Goal: Task Accomplishment & Management: Complete application form

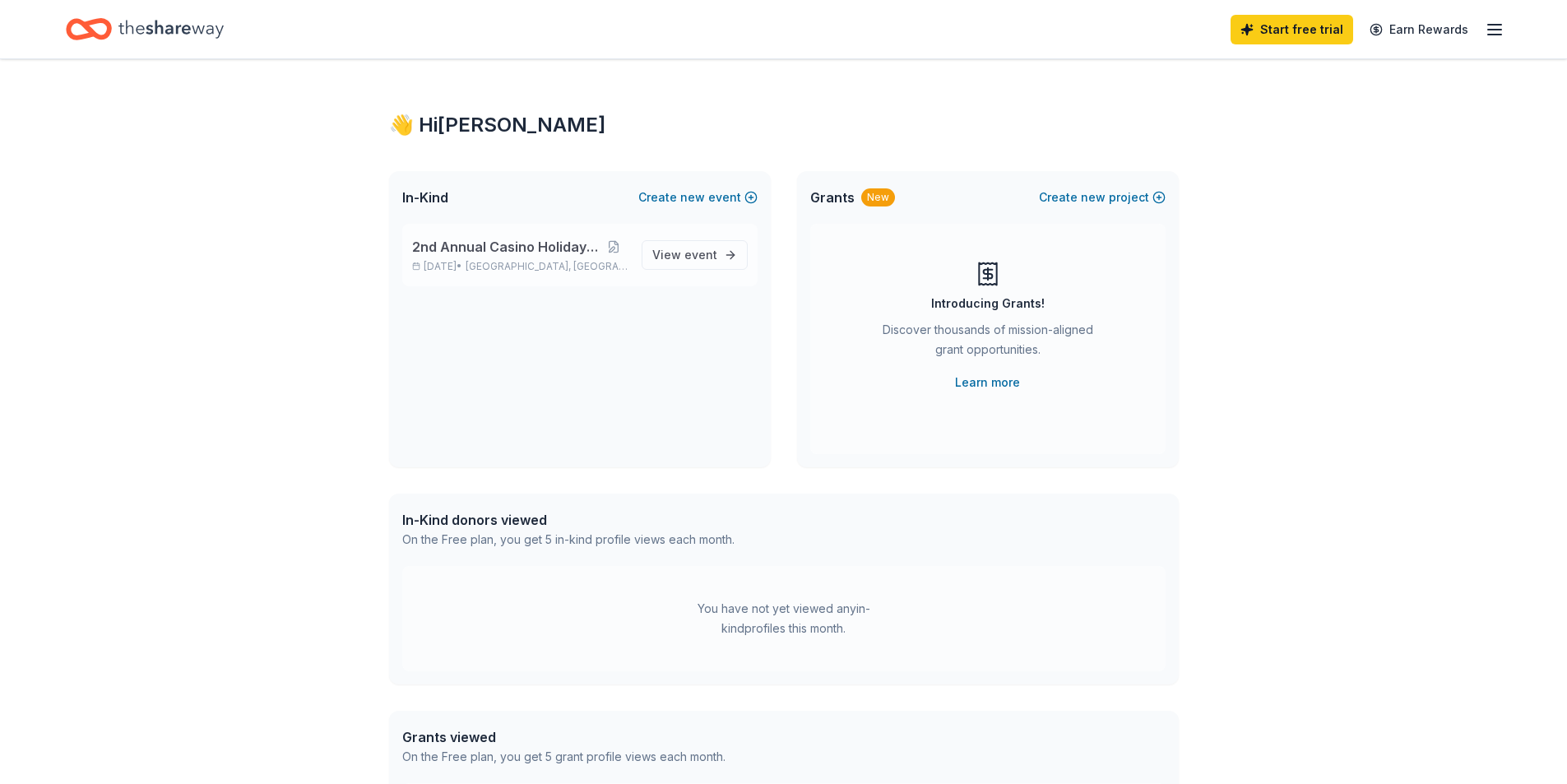
click at [497, 253] on span "2nd Annual Casino Holiday Party" at bounding box center [505, 247] width 187 height 20
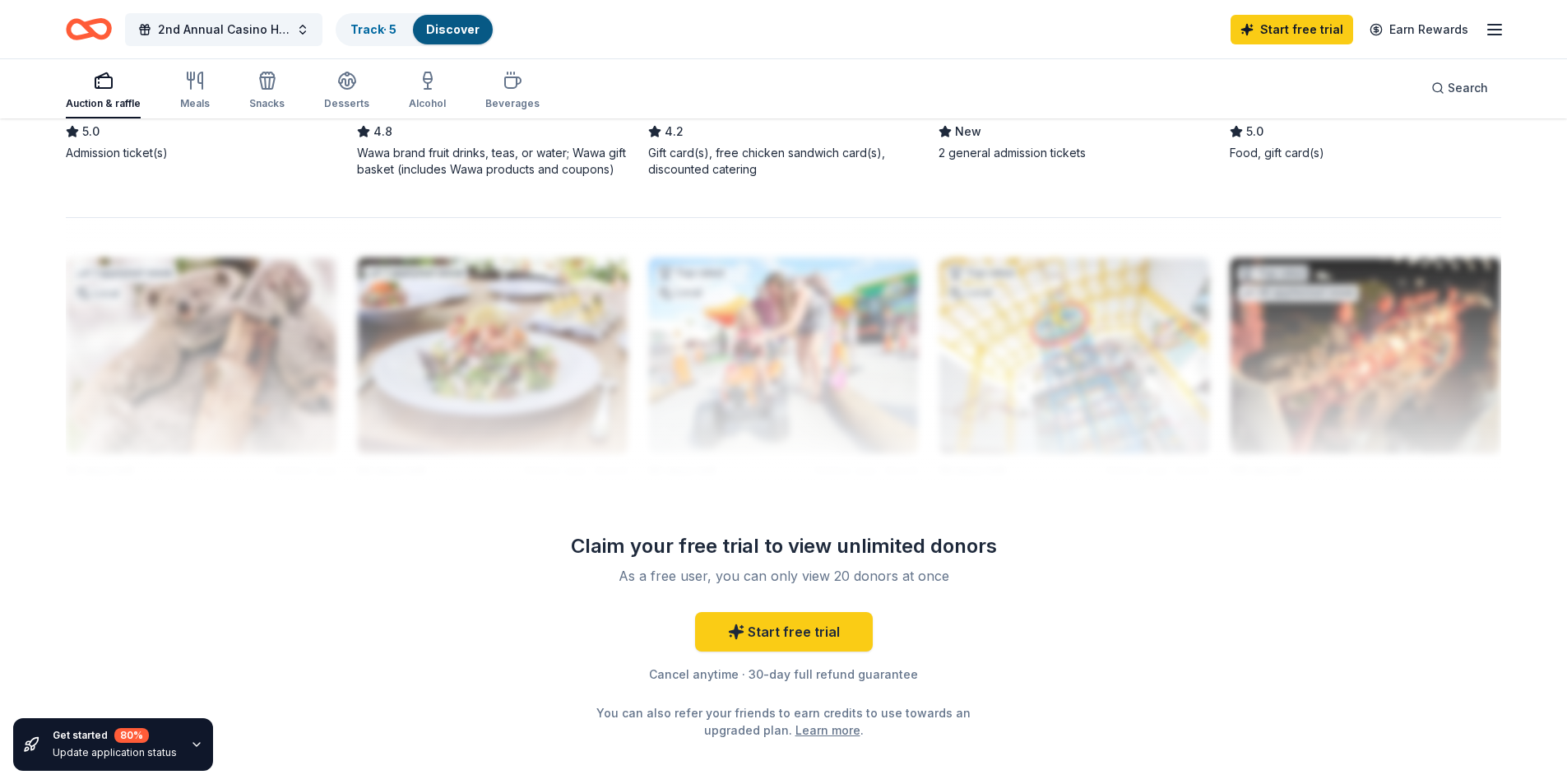
scroll to position [1562, 0]
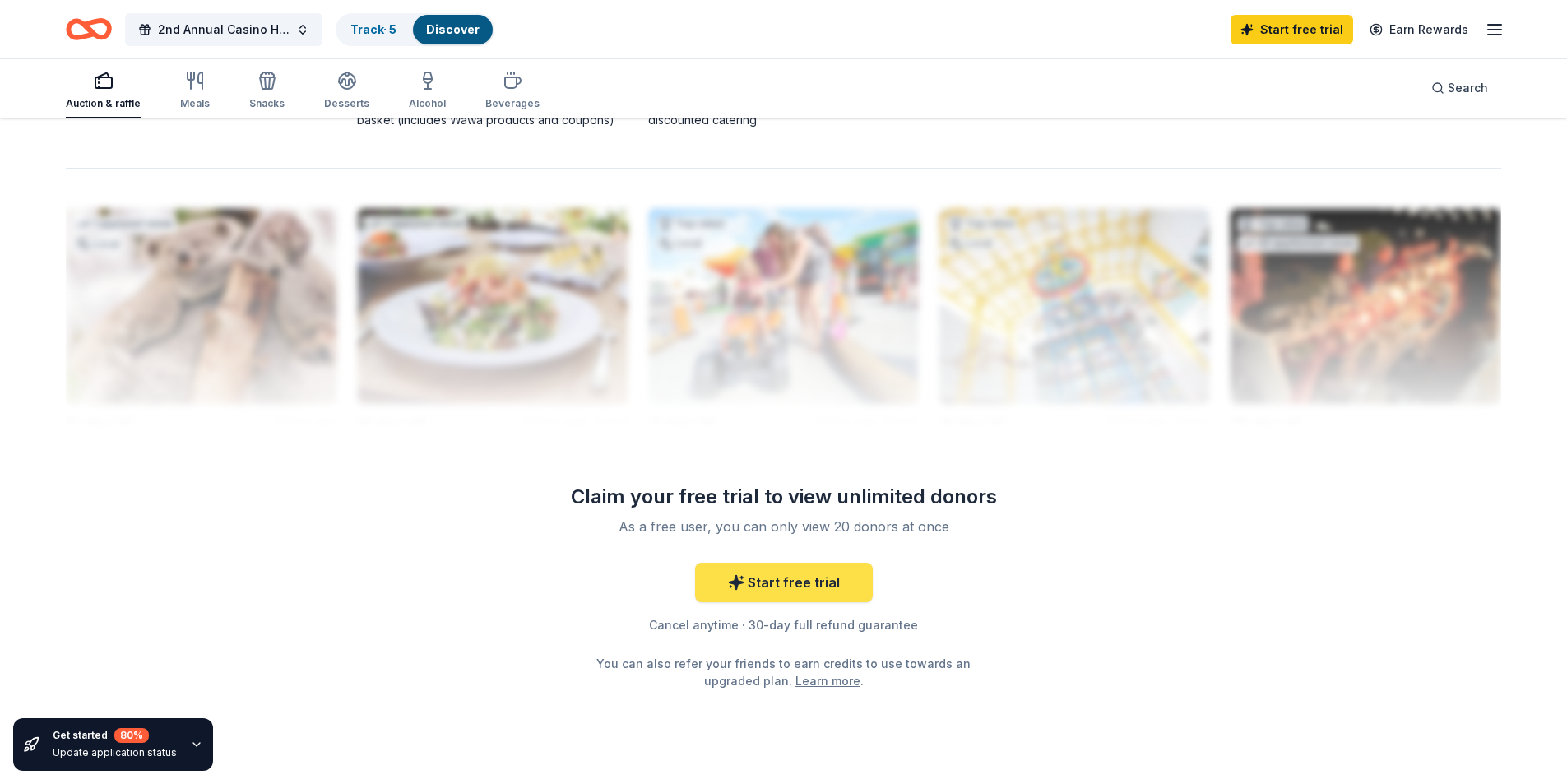
click at [808, 588] on link "Start free trial" at bounding box center [784, 581] width 178 height 39
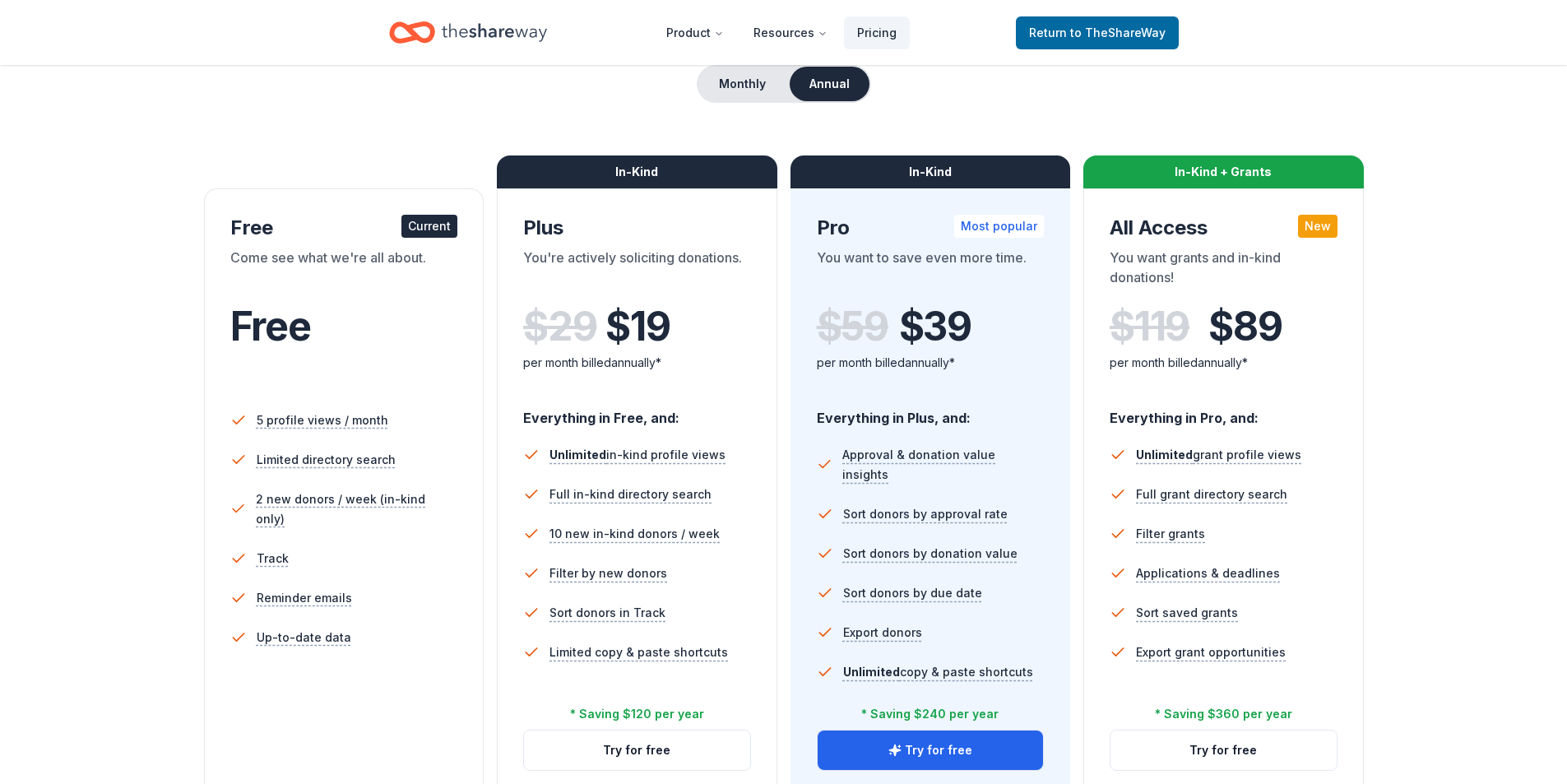
scroll to position [247, 0]
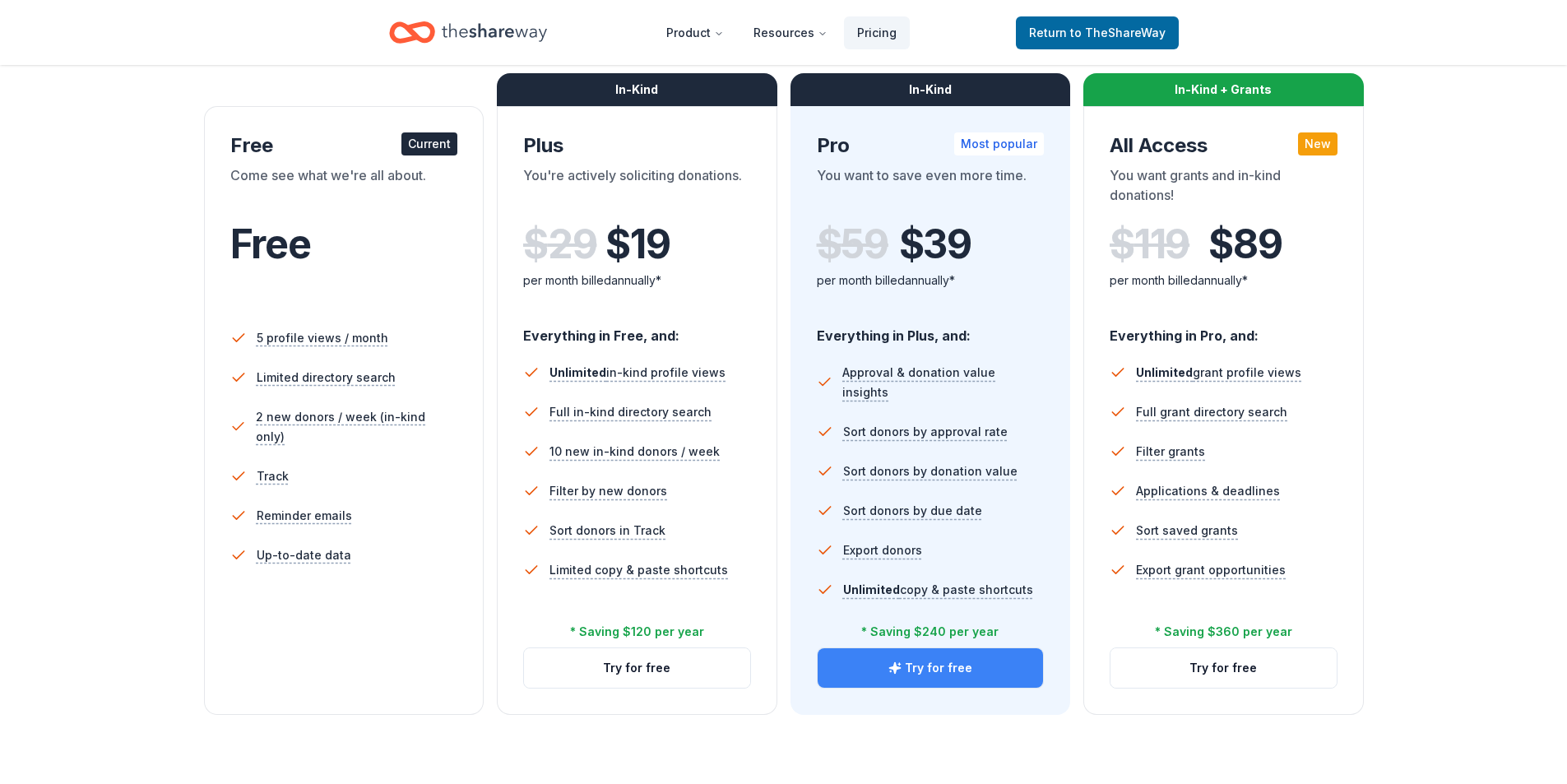
click at [981, 675] on button "Try for free" at bounding box center [931, 667] width 226 height 39
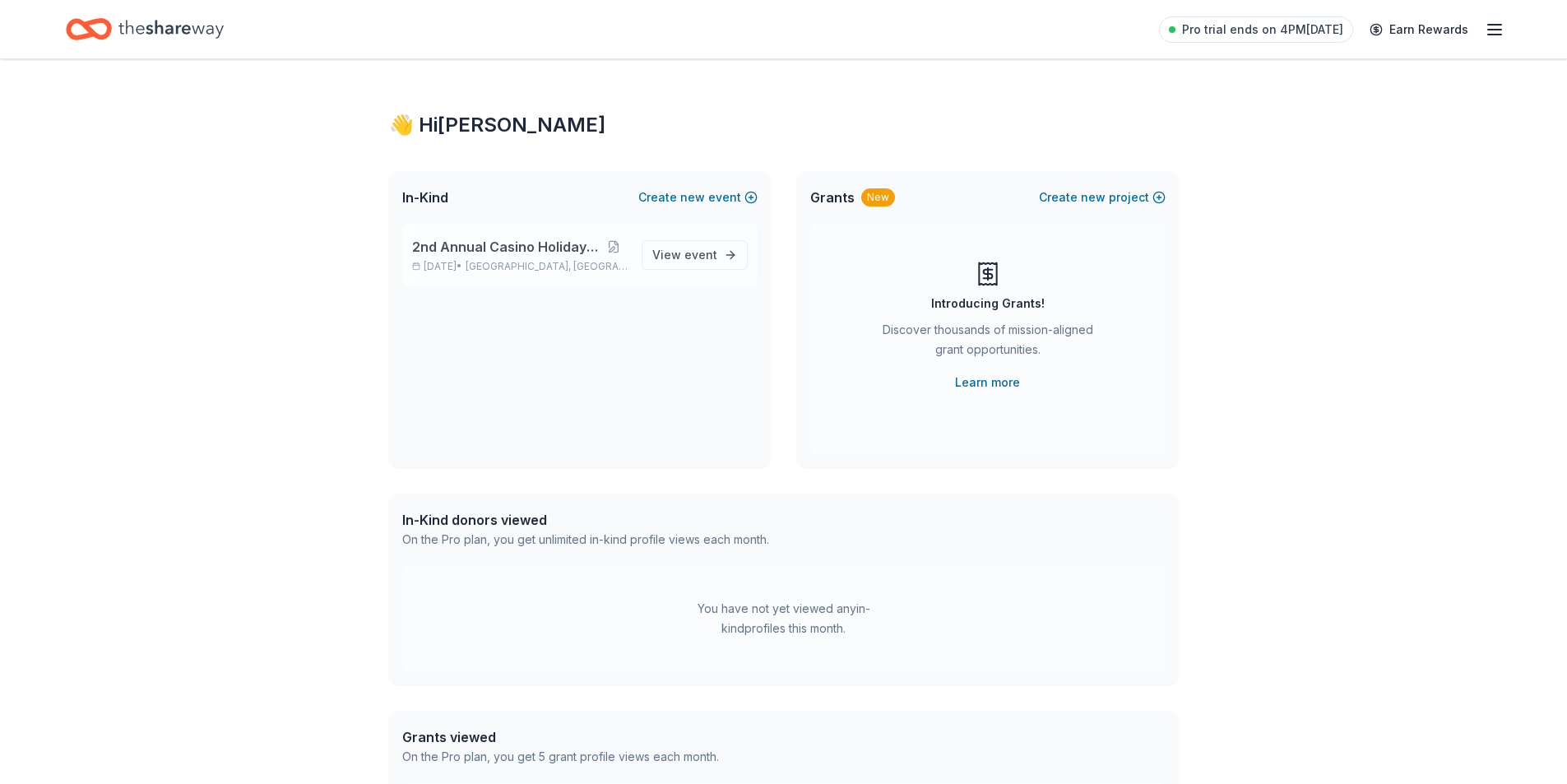
click at [483, 243] on span "2nd Annual Casino Holiday Party" at bounding box center [505, 247] width 187 height 20
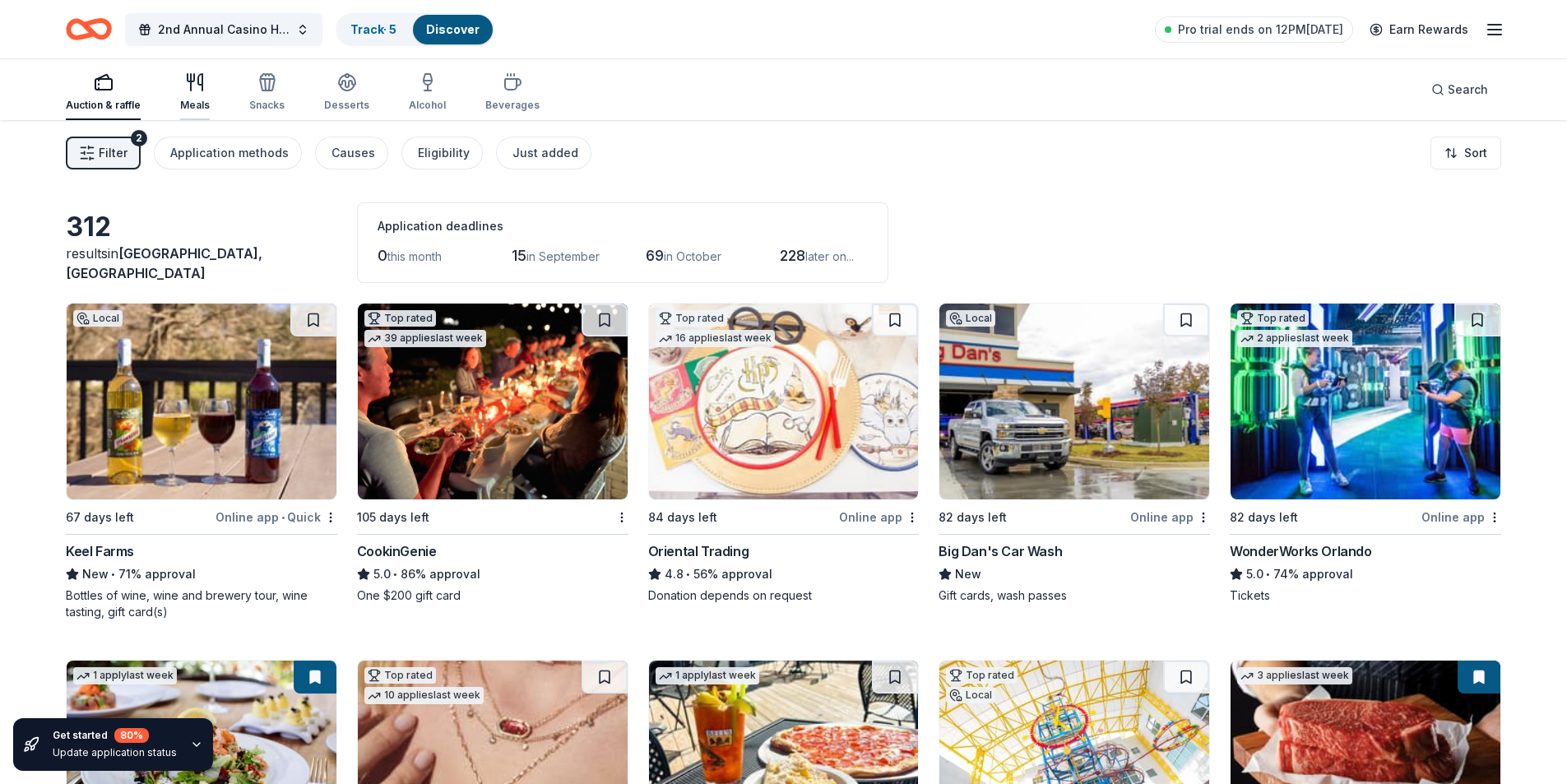
click at [185, 91] on icon "button" at bounding box center [195, 82] width 20 height 20
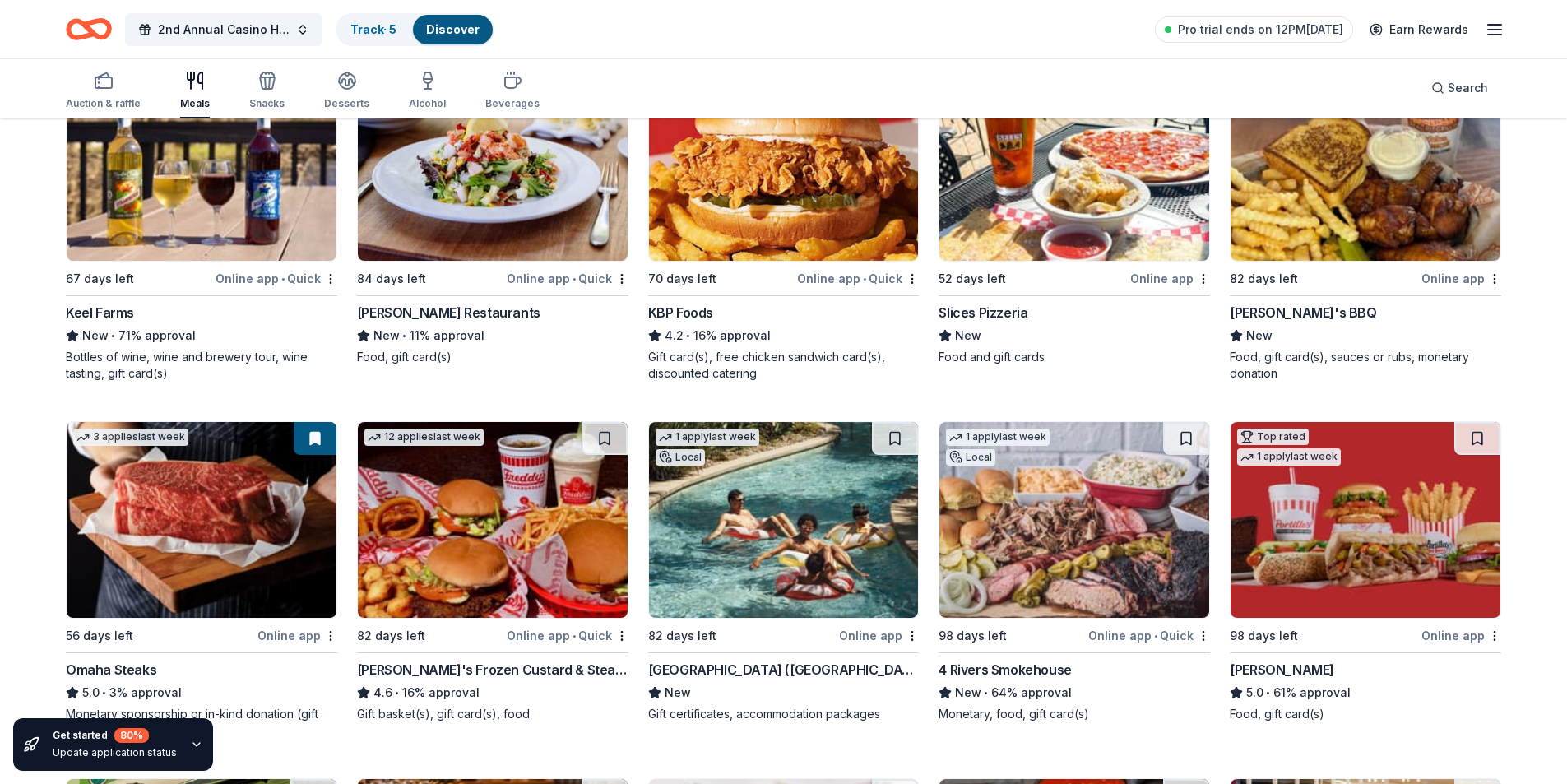
scroll to position [247, 0]
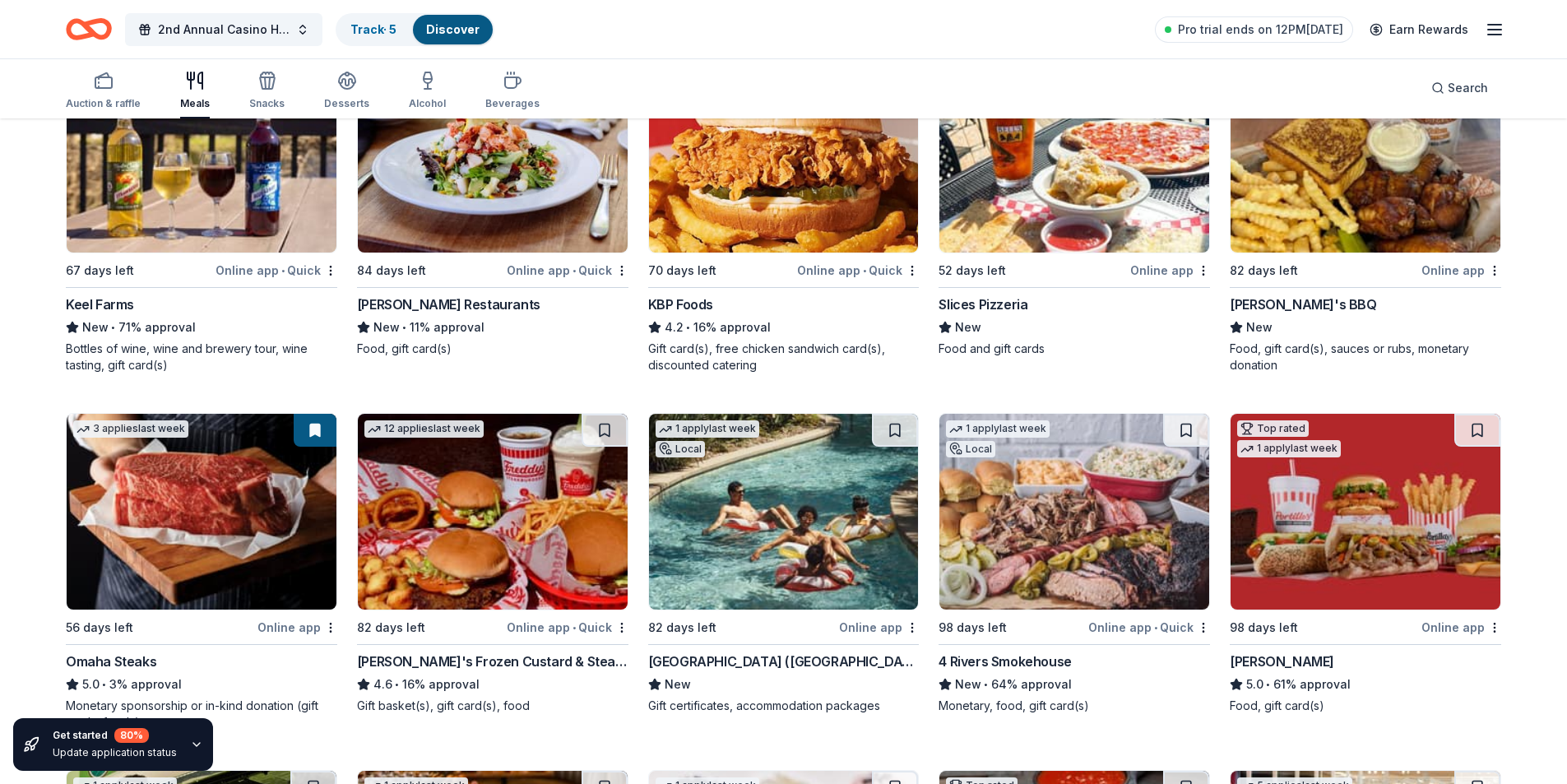
click at [1382, 484] on img at bounding box center [1366, 510] width 269 height 195
click at [1085, 549] on img at bounding box center [1074, 510] width 269 height 195
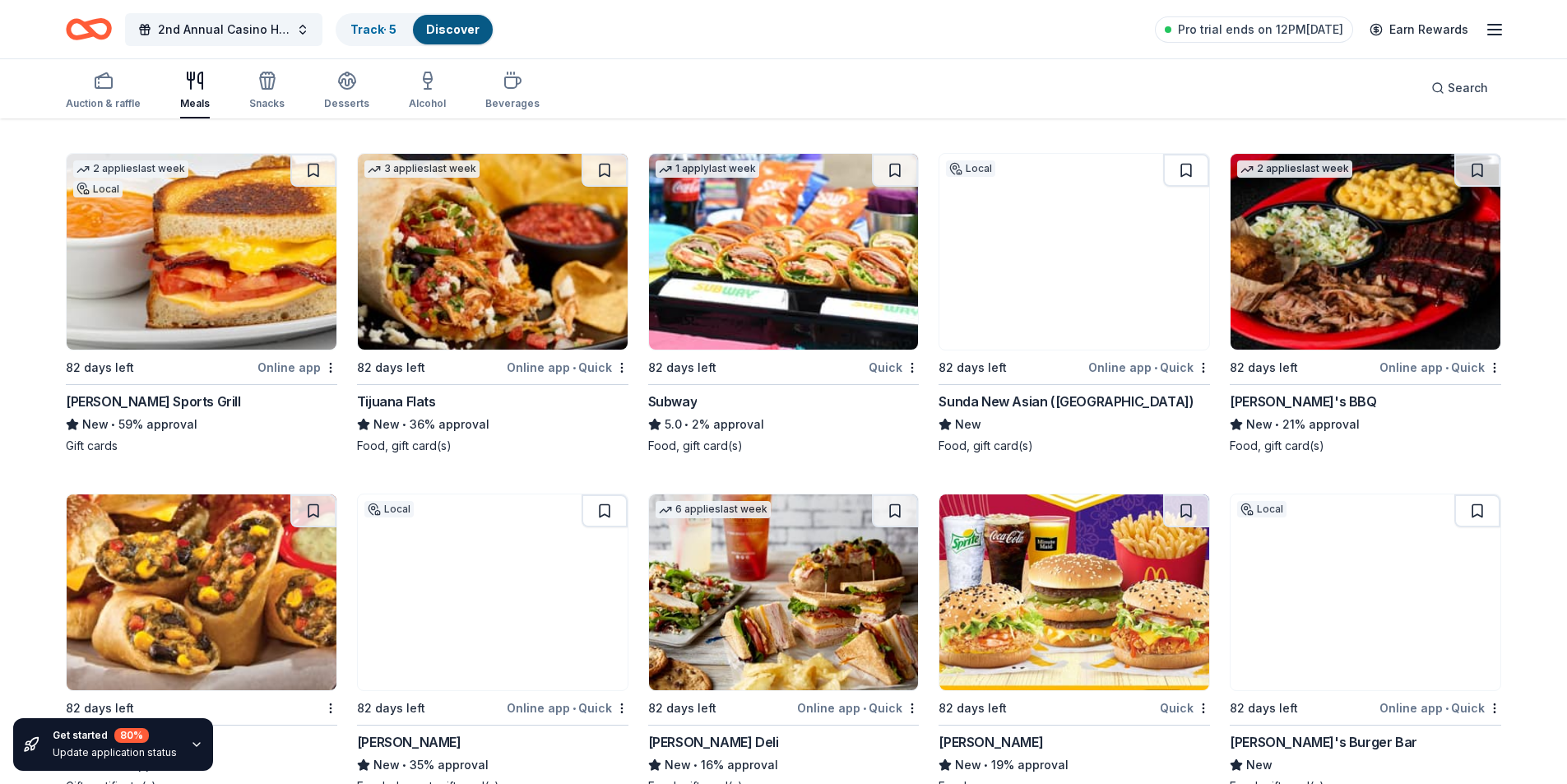
scroll to position [1562, 0]
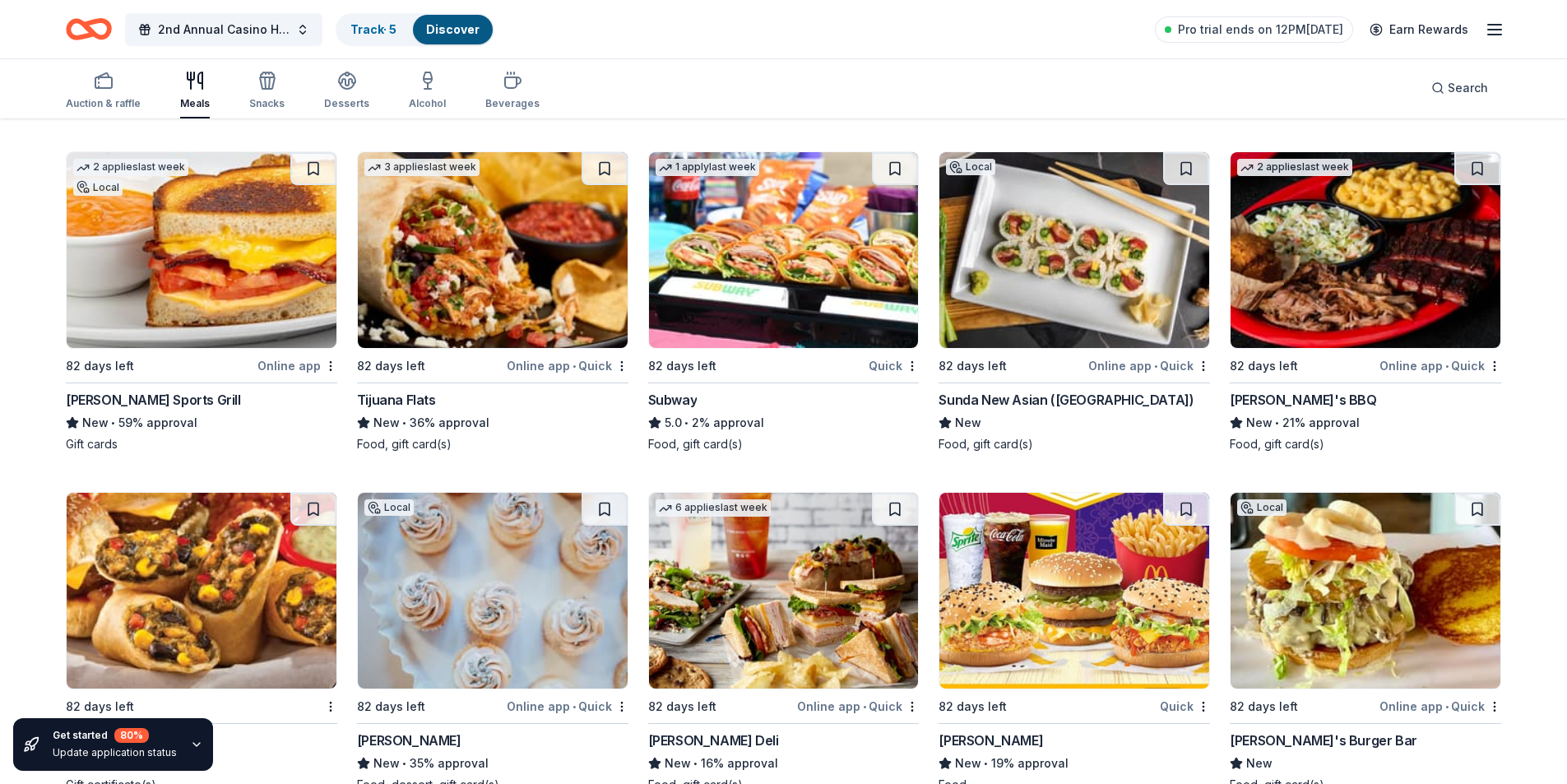
click at [1408, 262] on img at bounding box center [1366, 249] width 269 height 195
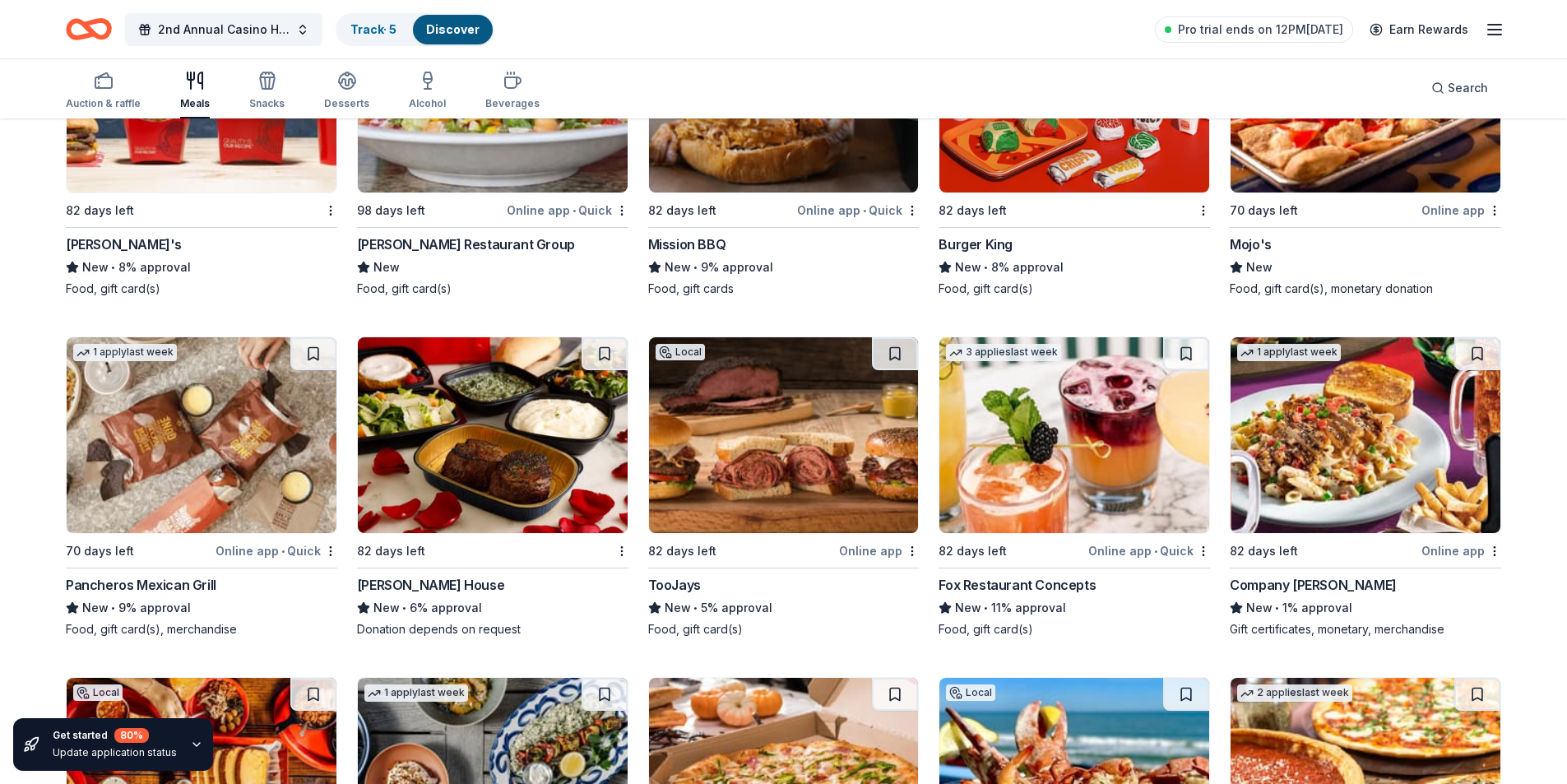
scroll to position [3124, 0]
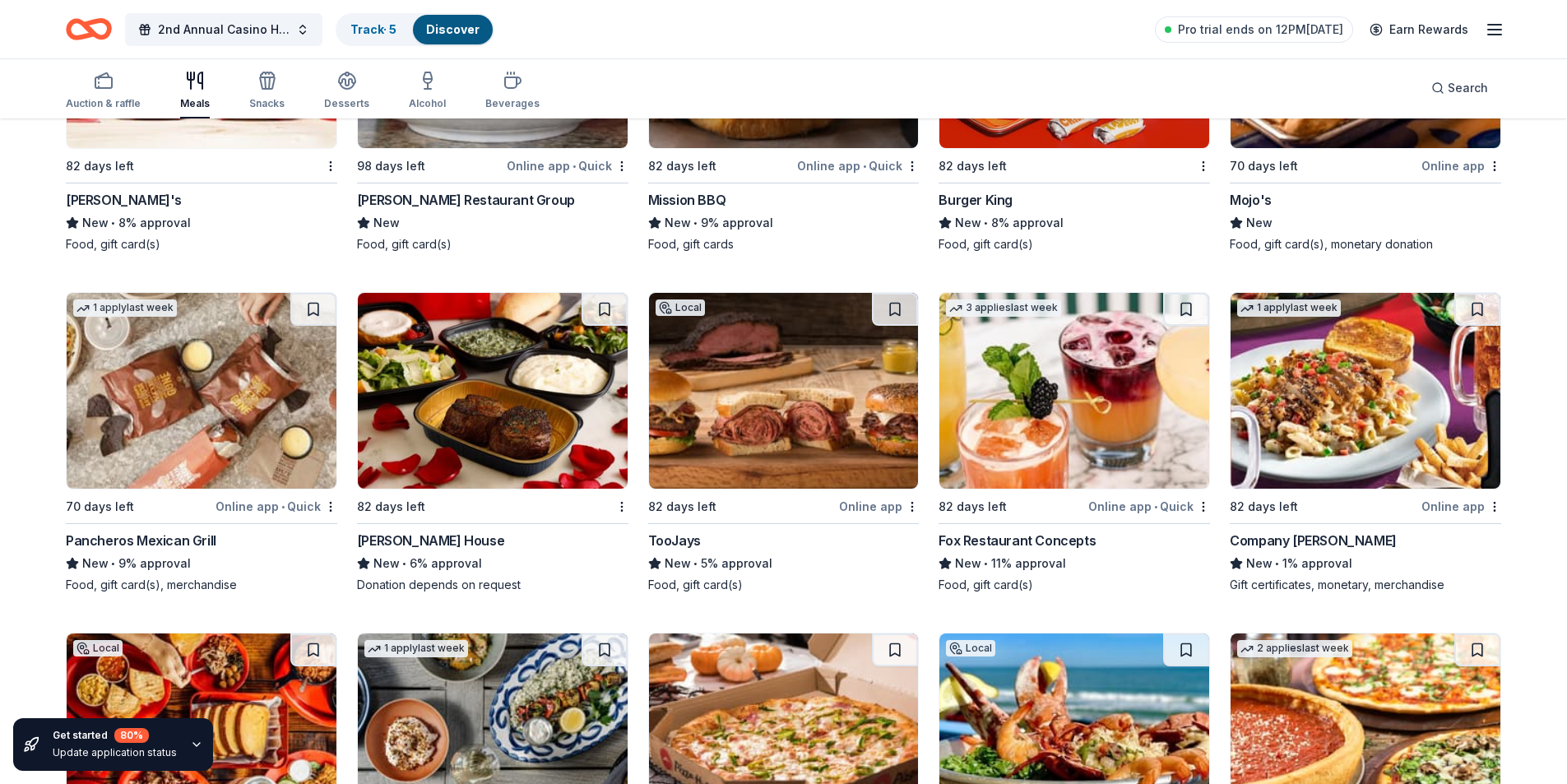
click at [466, 397] on img at bounding box center [492, 390] width 269 height 195
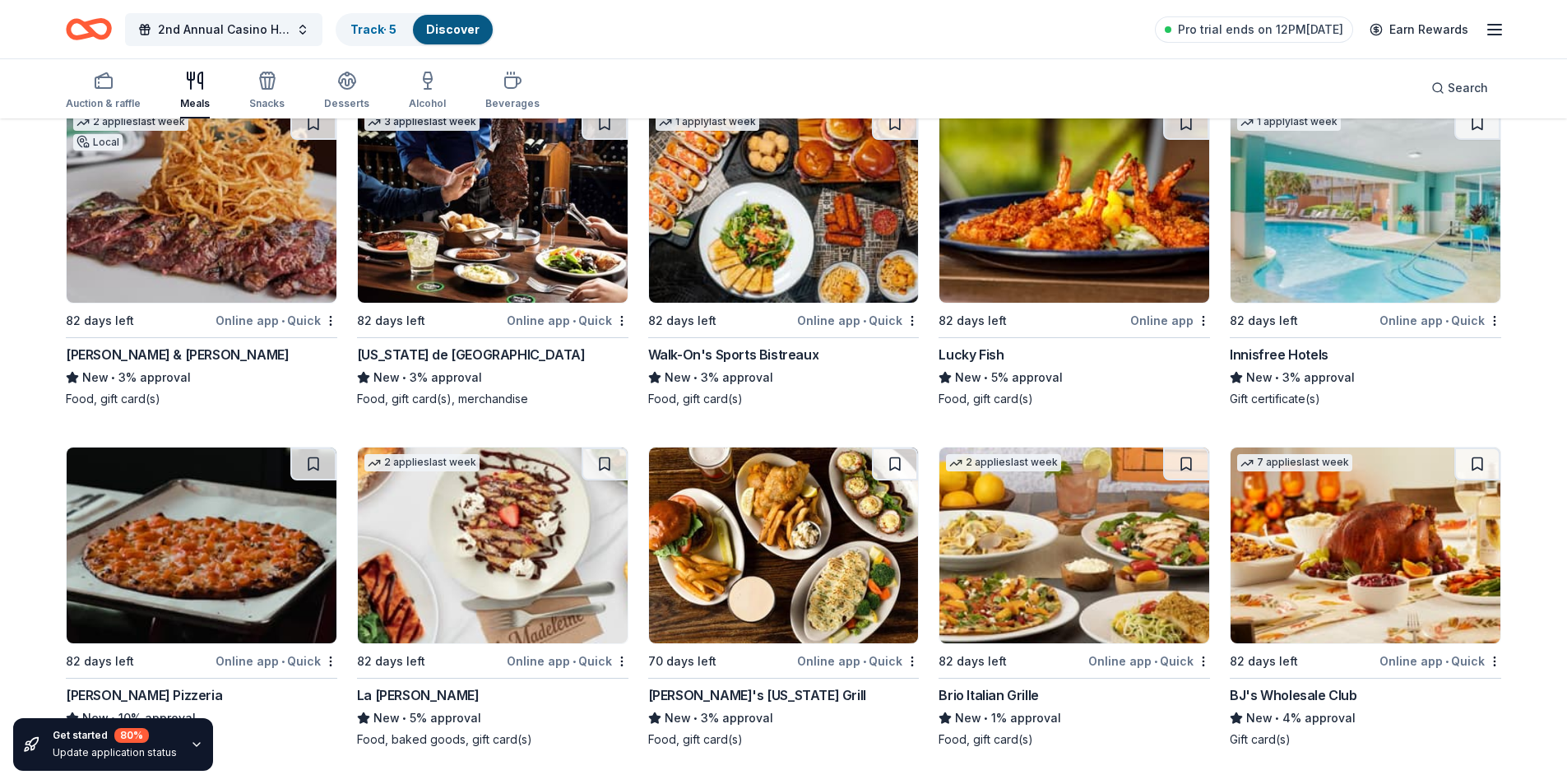
scroll to position [4689, 0]
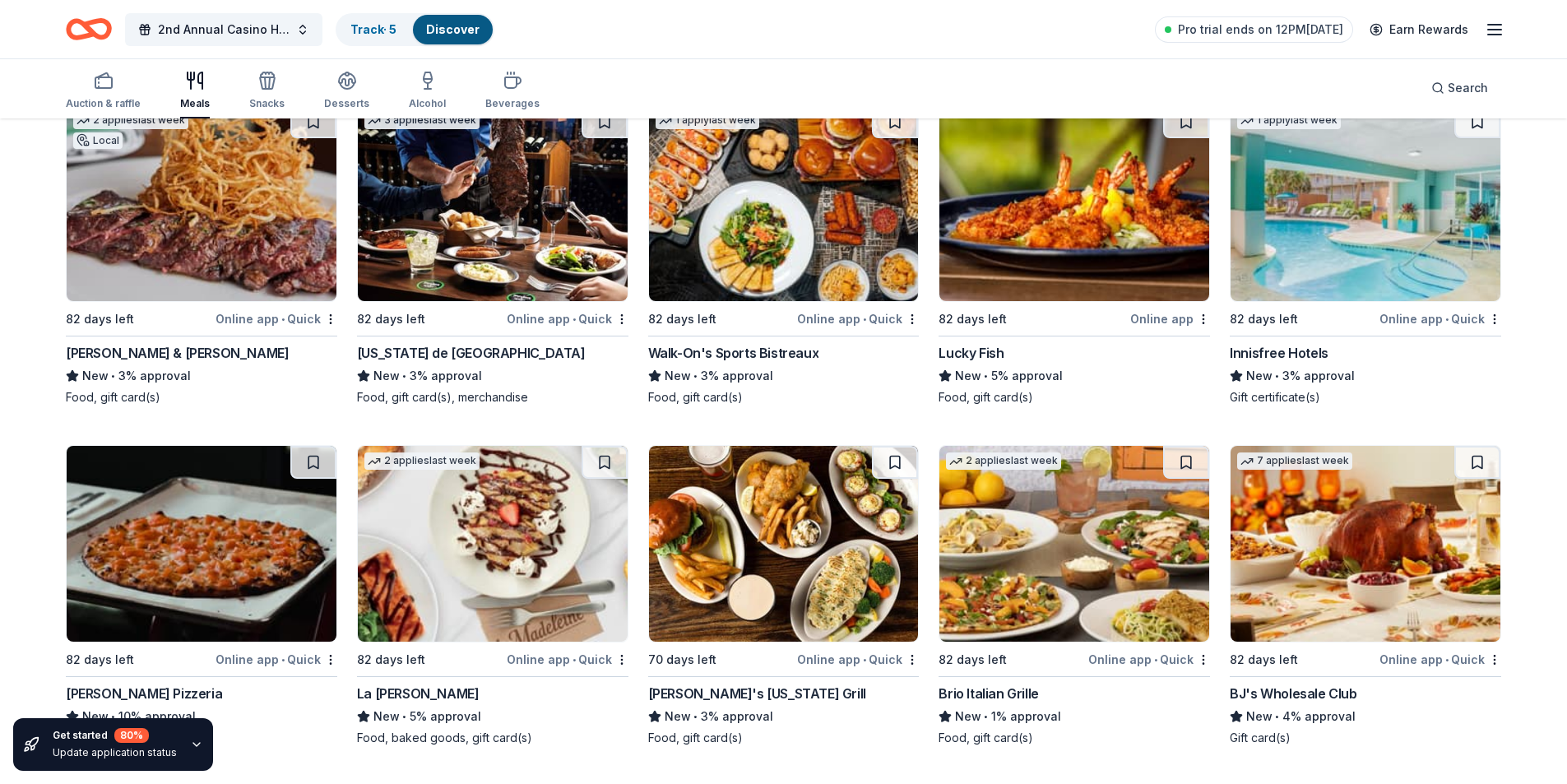
click at [758, 229] on img at bounding box center [784, 203] width 269 height 195
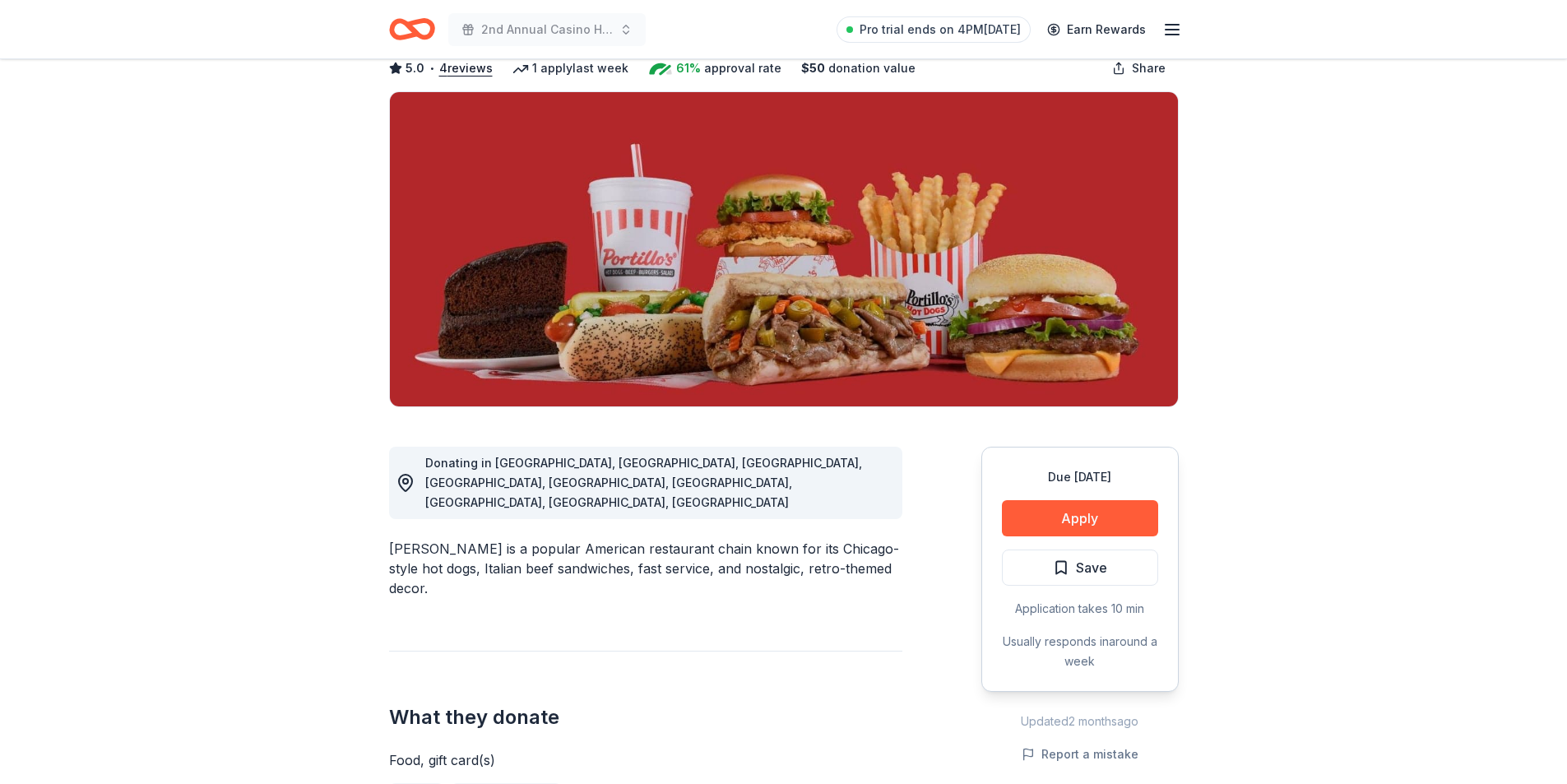
scroll to position [82, 0]
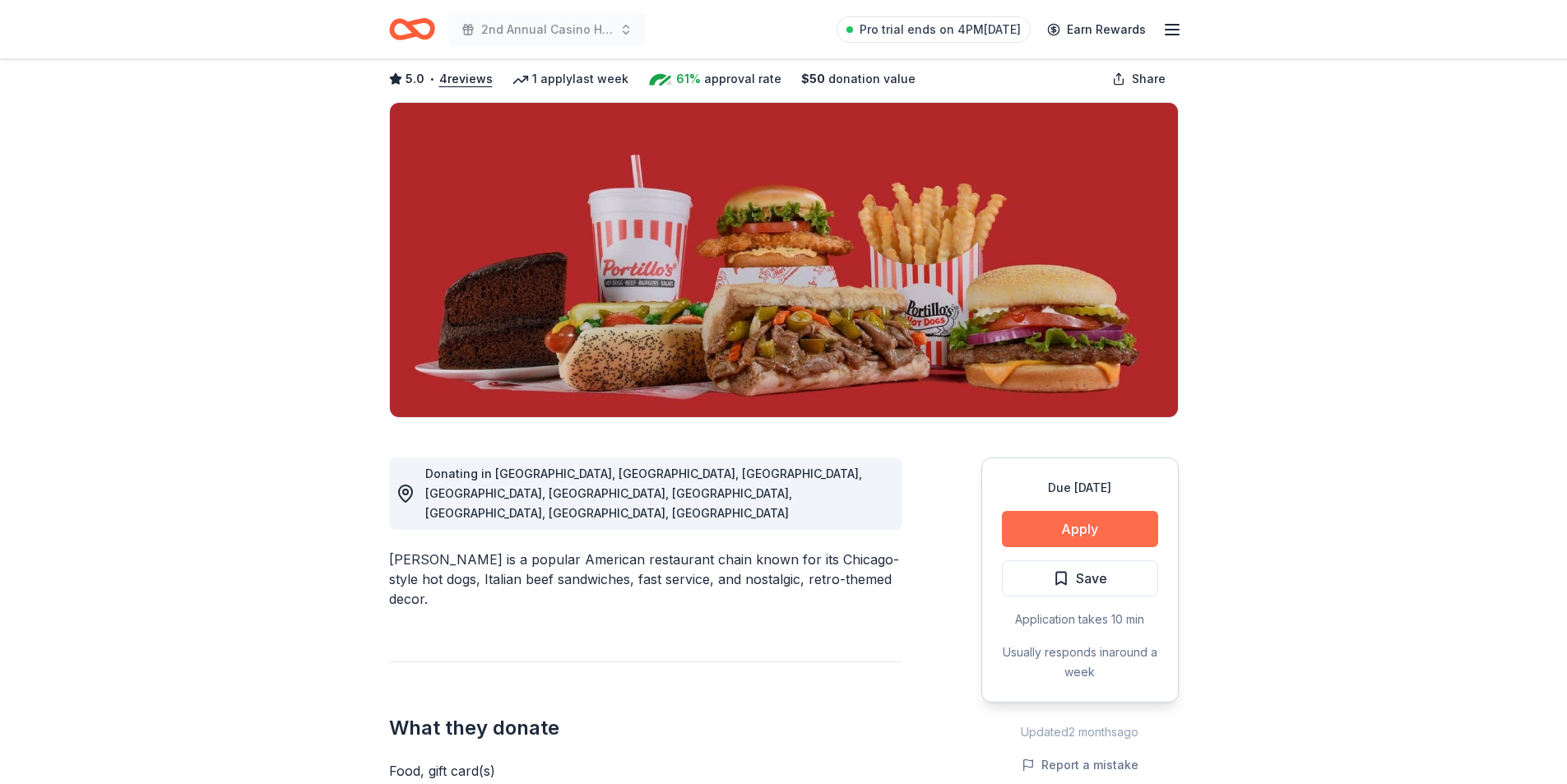
click at [1065, 530] on button "Apply" at bounding box center [1080, 529] width 156 height 37
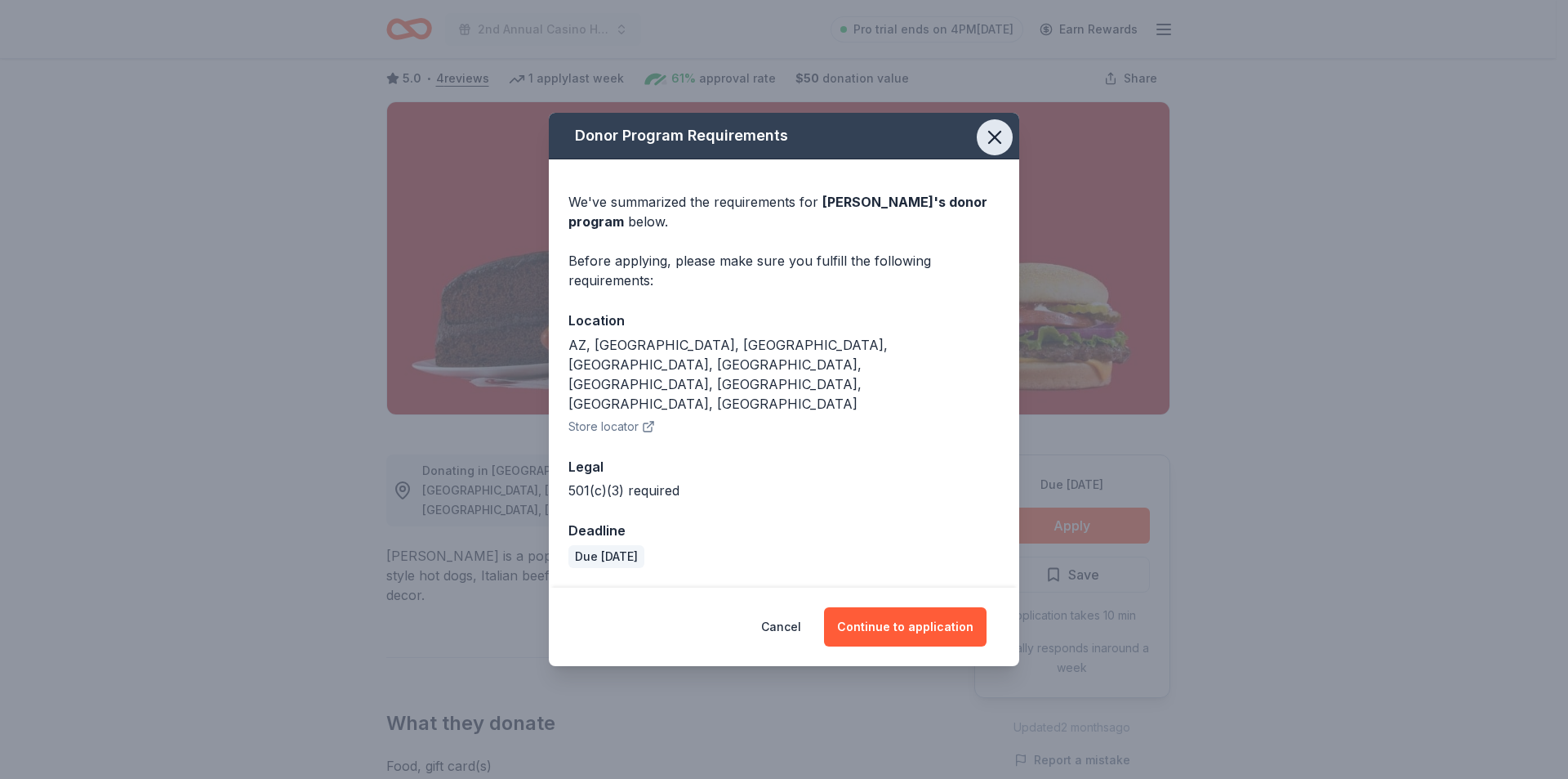
click at [1000, 149] on icon "button" at bounding box center [995, 137] width 23 height 23
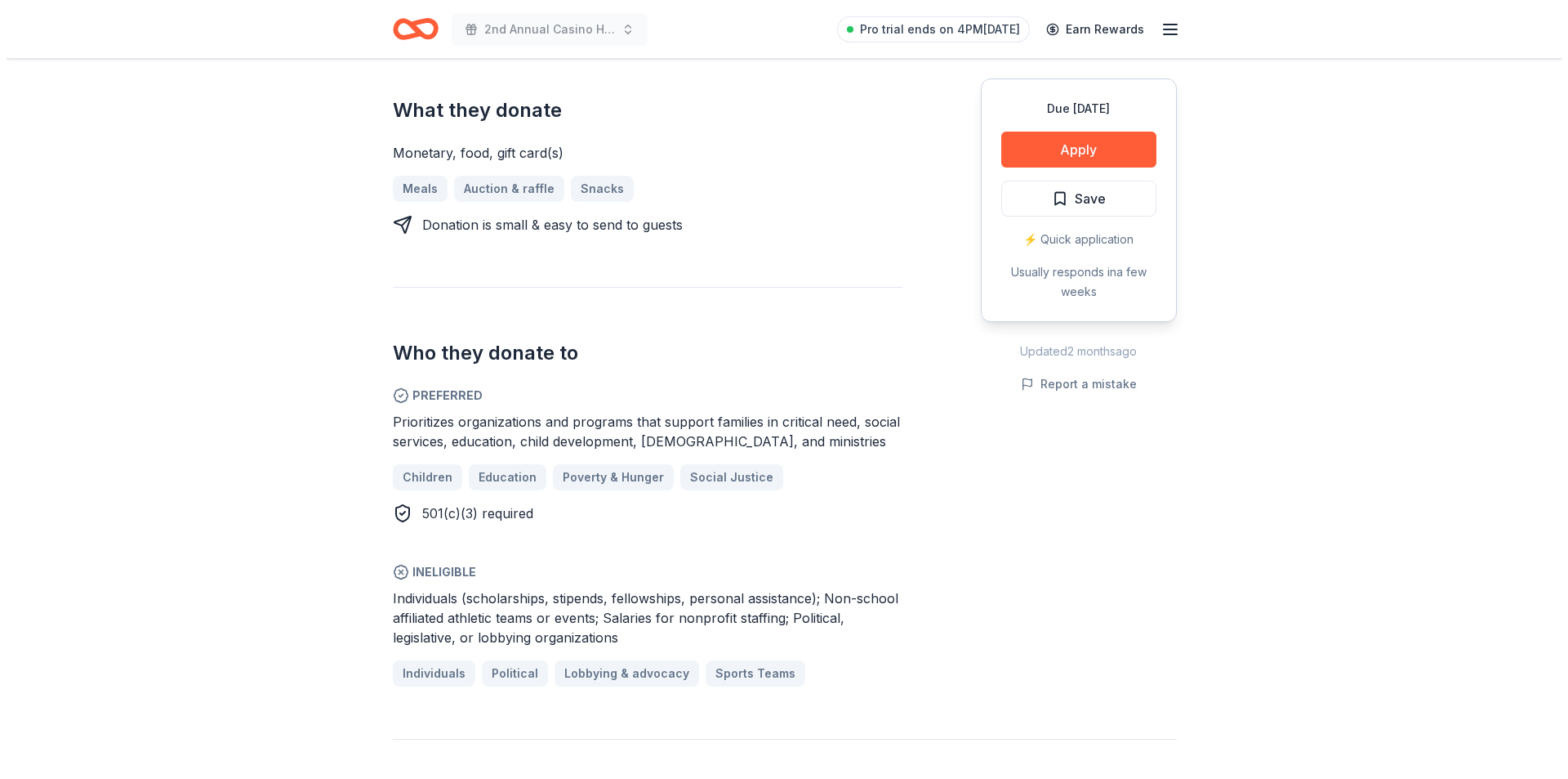
scroll to position [653, 0]
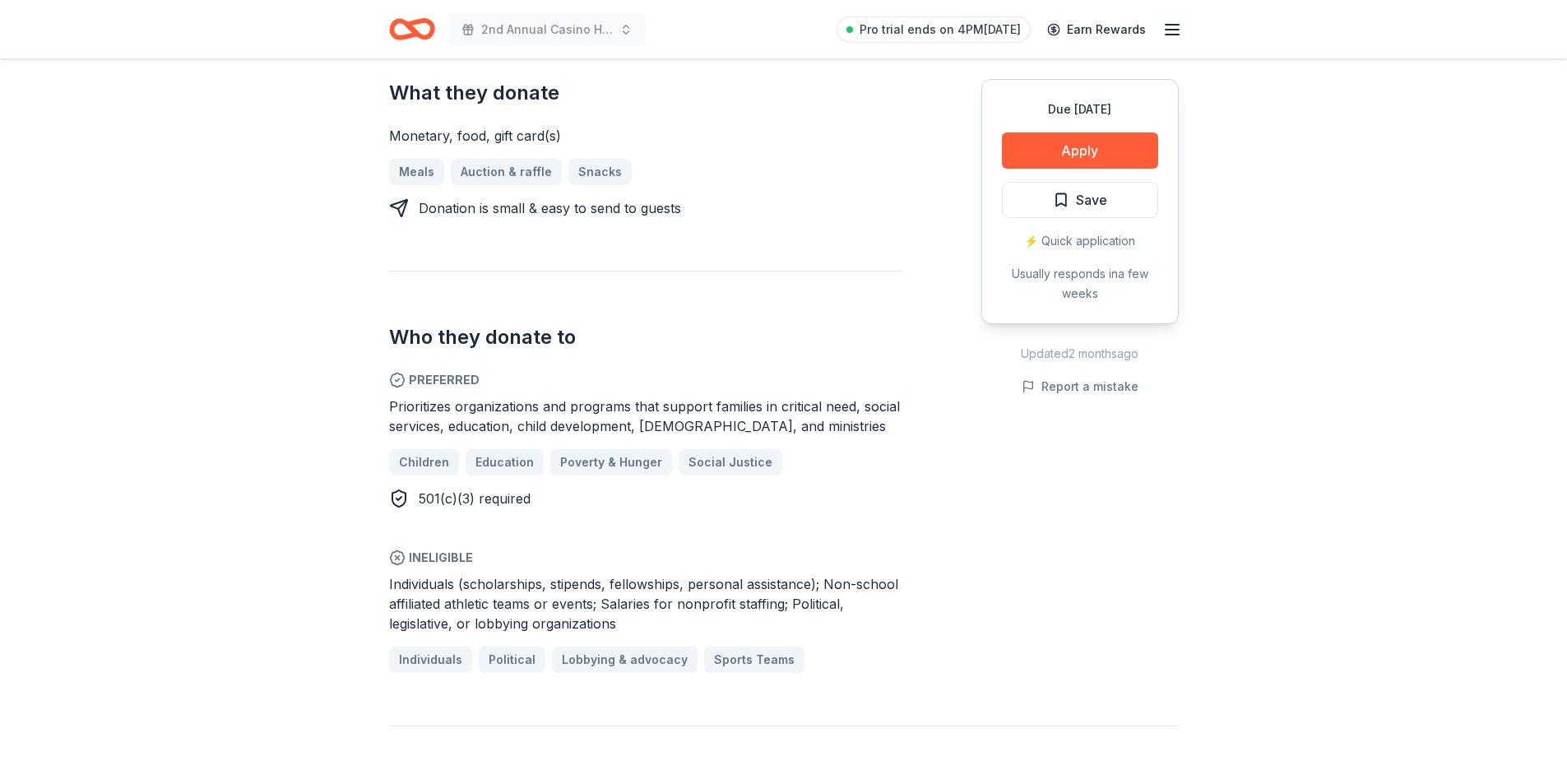
drag, startPoint x: 556, startPoint y: 500, endPoint x: 432, endPoint y: 495, distance: 124.1
click at [432, 495] on div "501(c)(3) required" at bounding box center [645, 498] width 513 height 20
click at [1062, 151] on button "Apply" at bounding box center [1080, 150] width 156 height 37
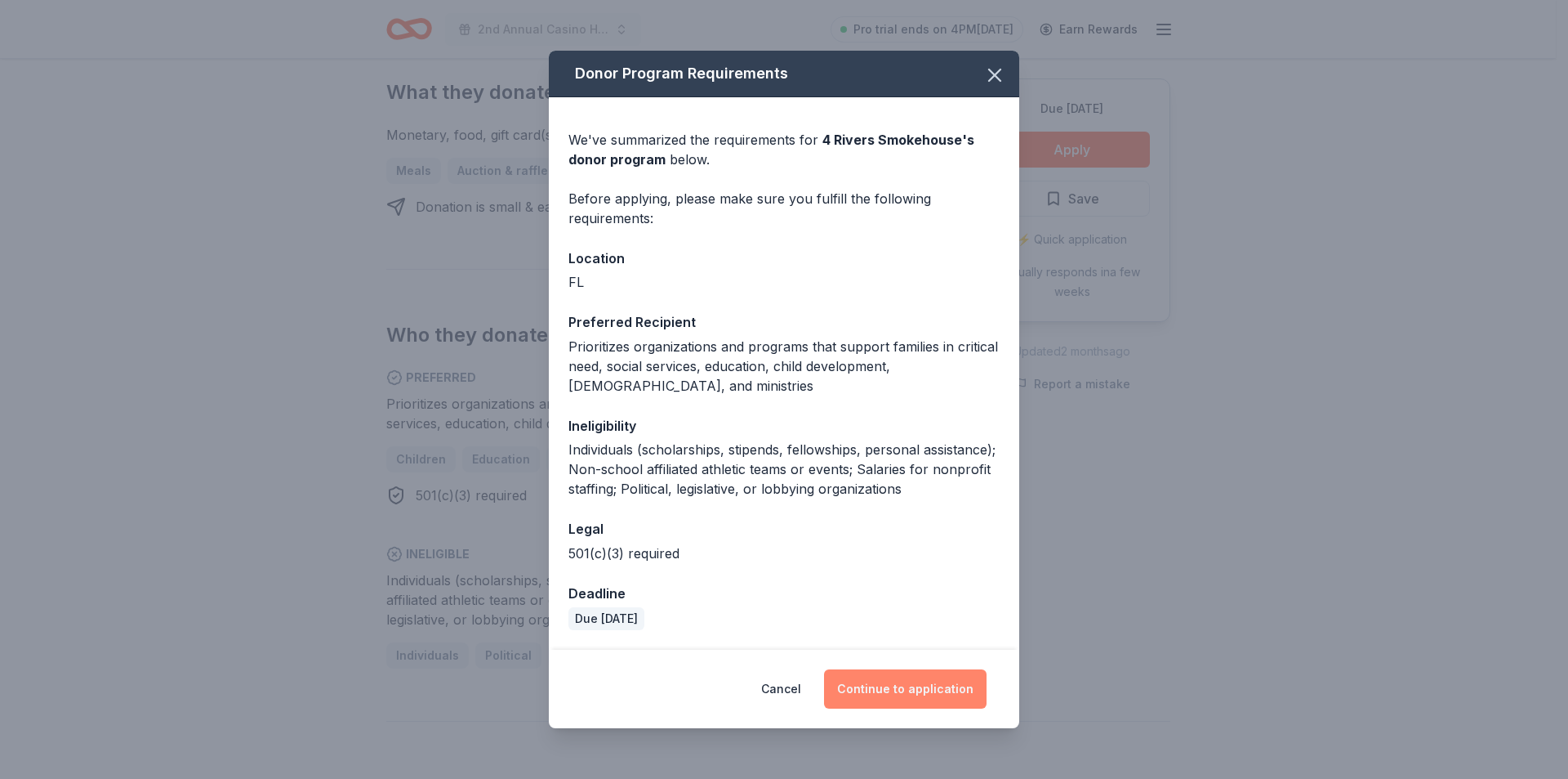
click at [942, 694] on button "Continue to application" at bounding box center [905, 688] width 163 height 39
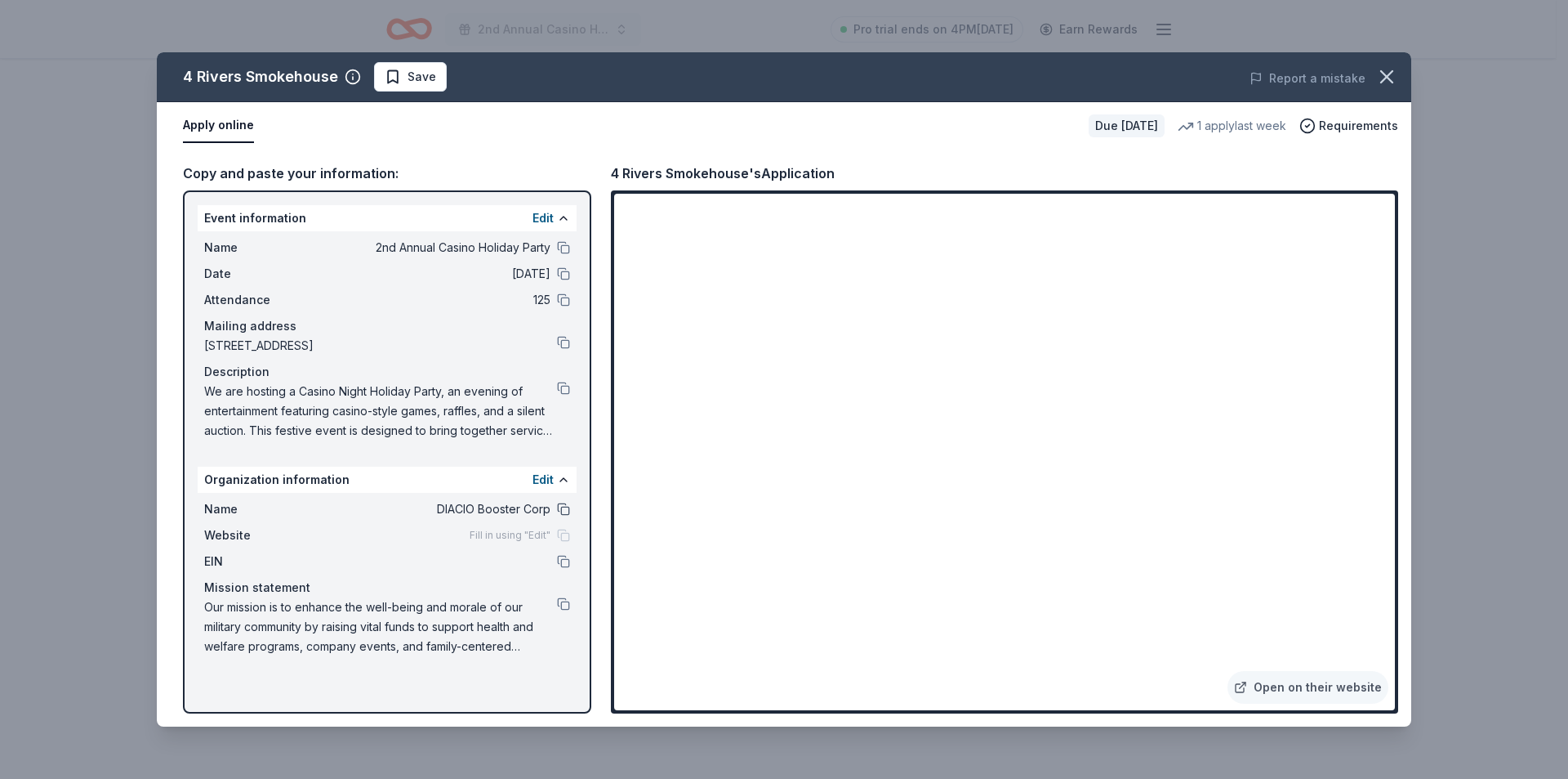
click at [565, 510] on button at bounding box center [564, 509] width 13 height 13
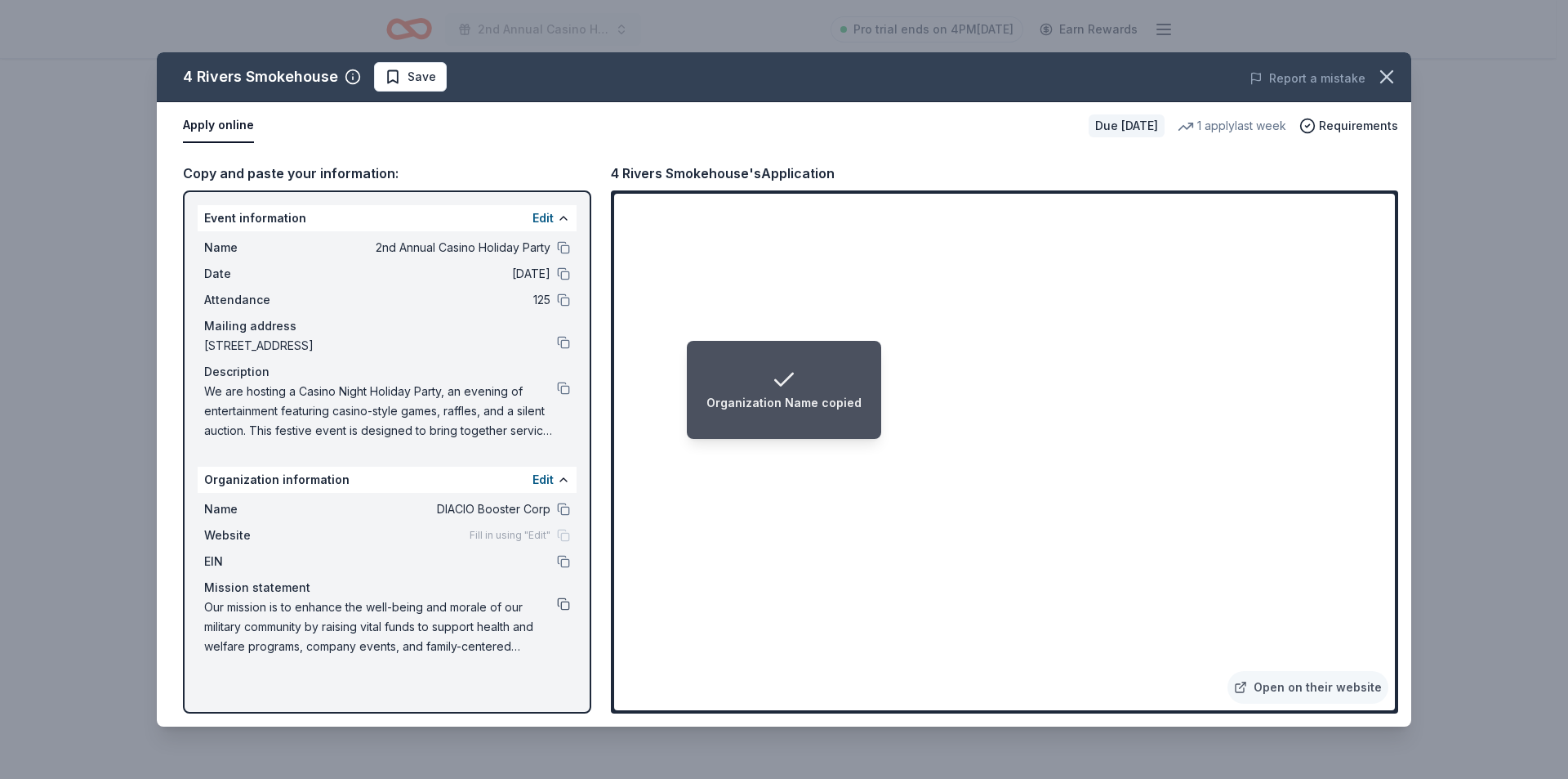
click at [561, 609] on button at bounding box center [564, 604] width 13 height 13
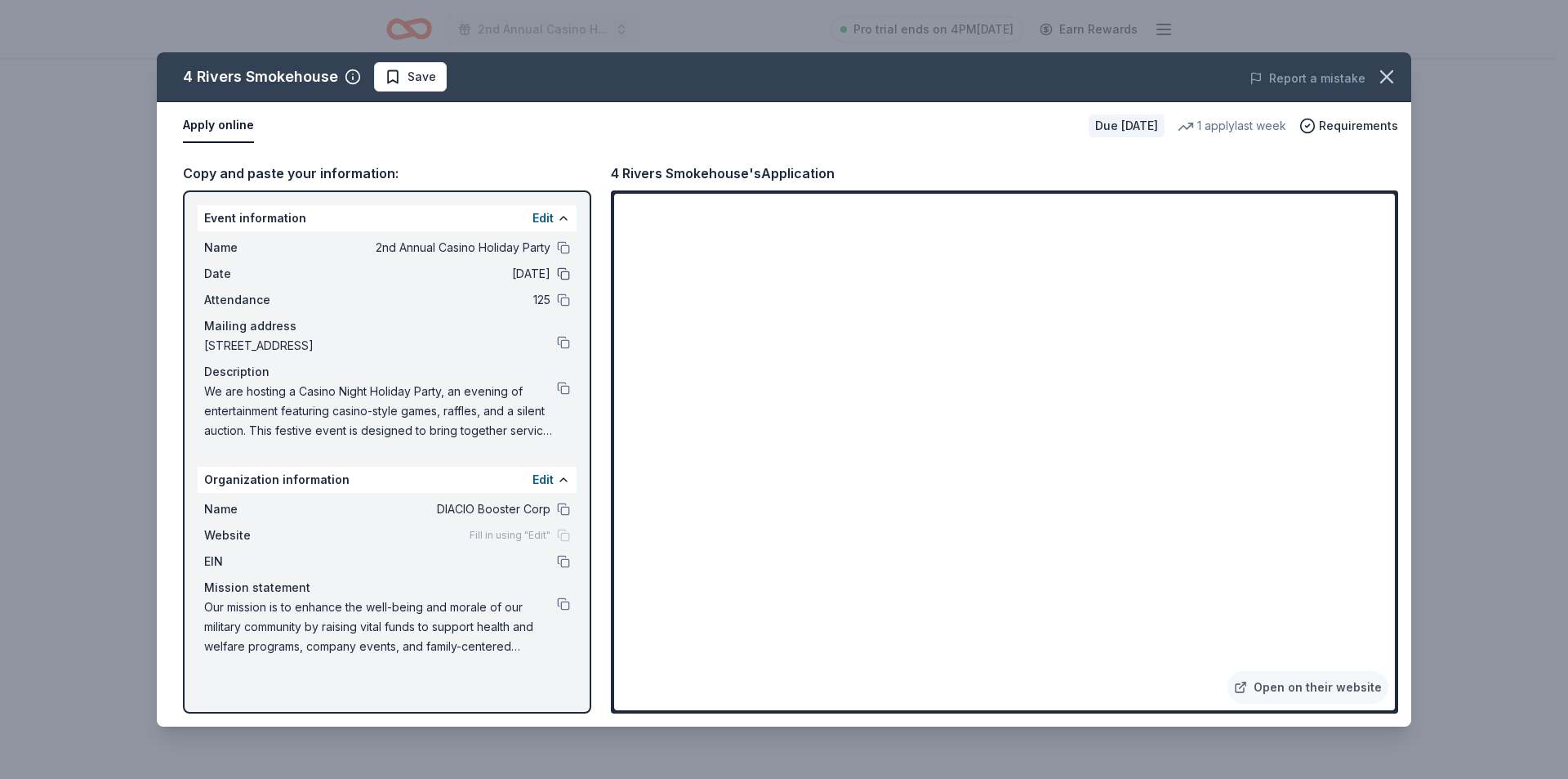
click at [557, 275] on button at bounding box center [564, 273] width 13 height 13
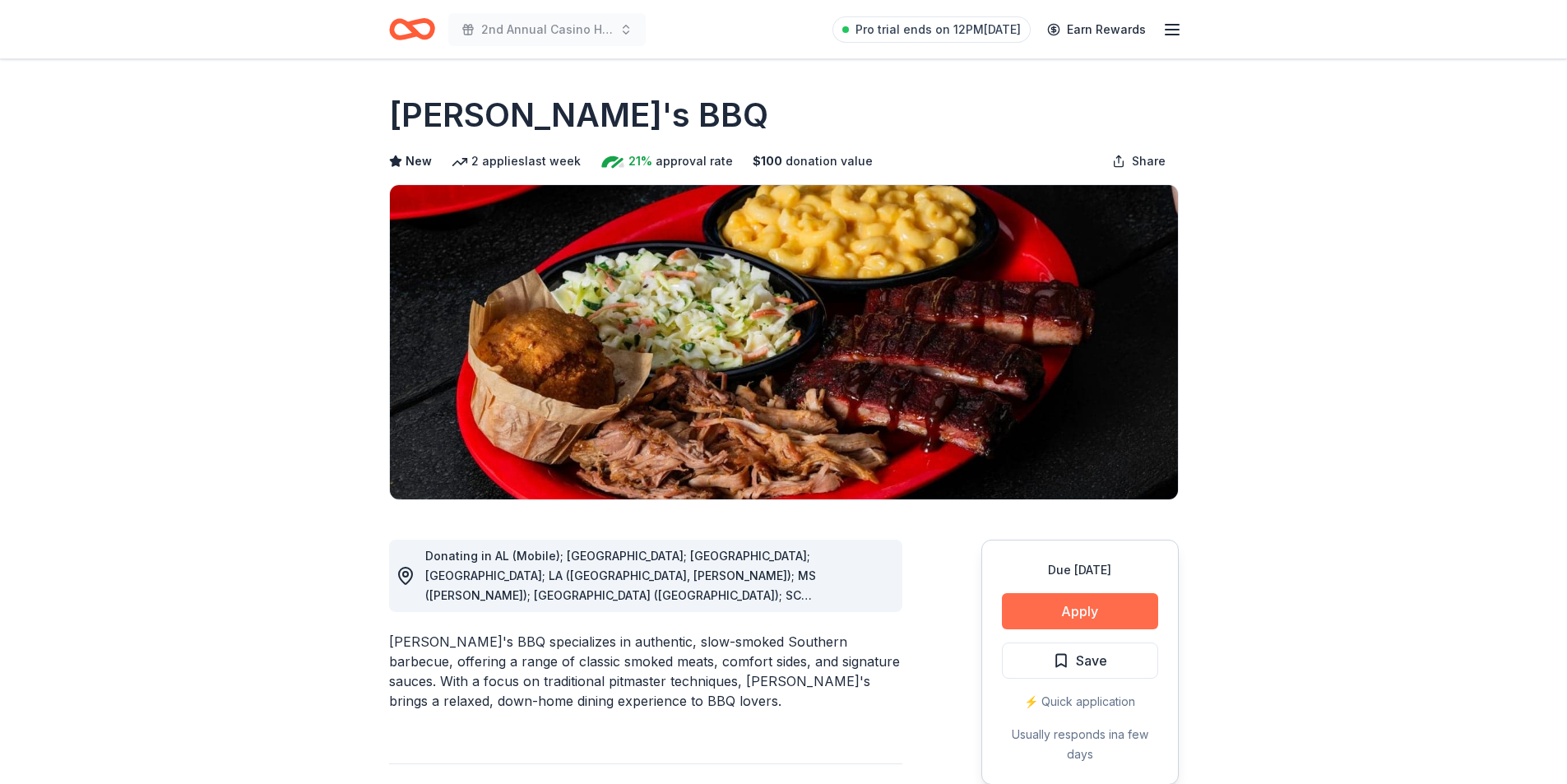
click at [1138, 609] on button "Apply" at bounding box center [1080, 611] width 156 height 37
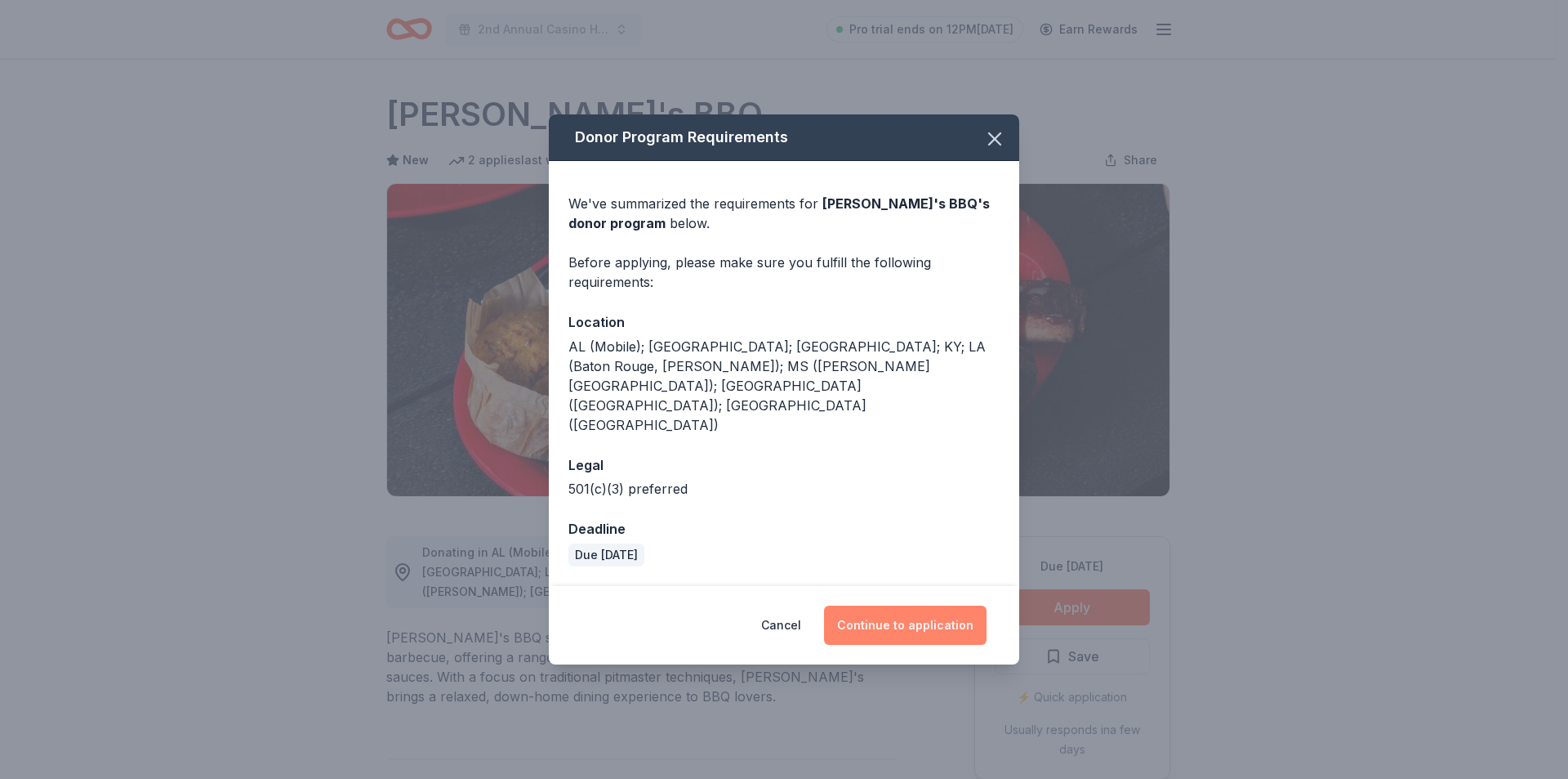
click at [860, 606] on button "Continue to application" at bounding box center [905, 625] width 163 height 39
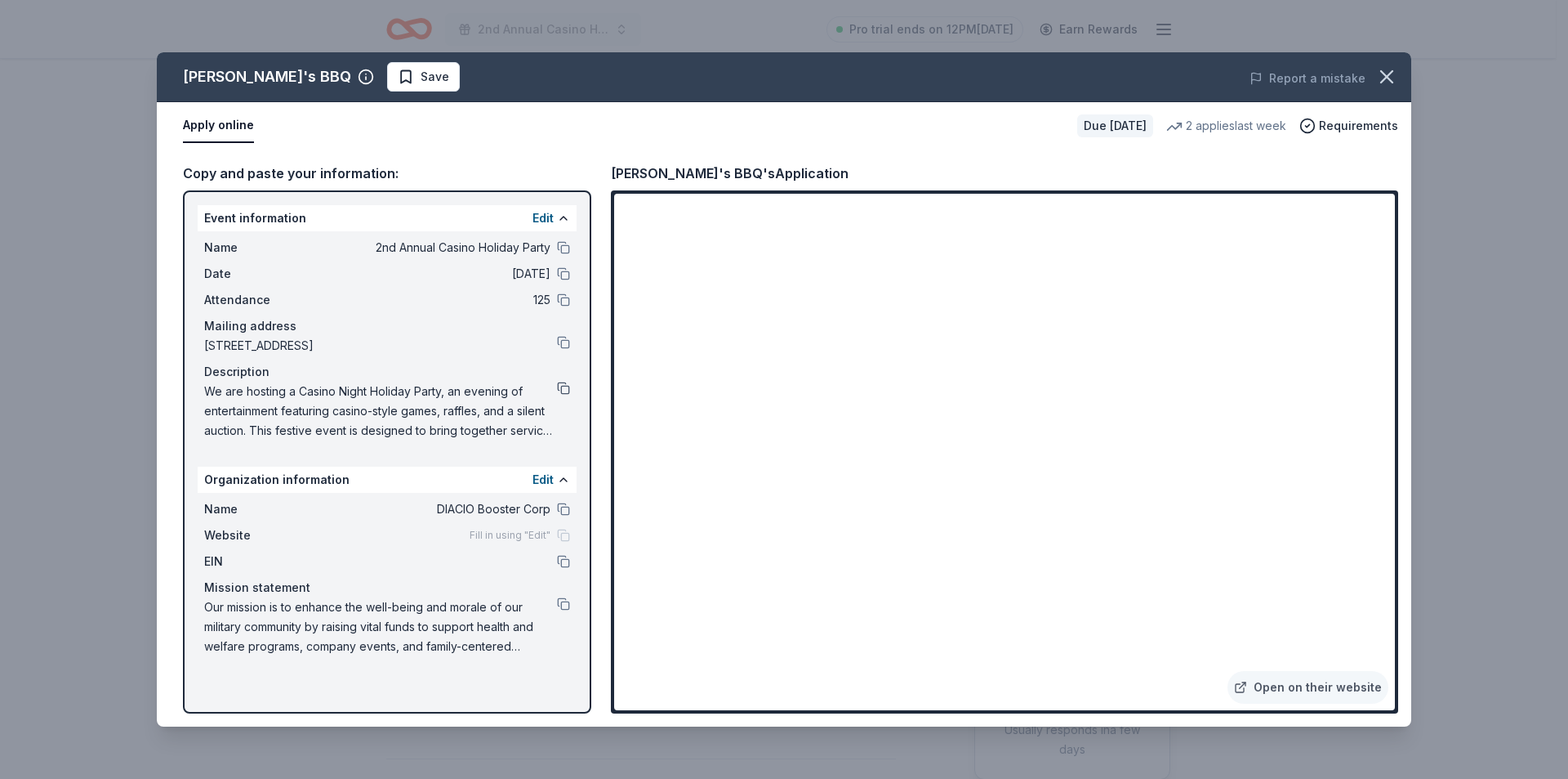
click at [565, 388] on button at bounding box center [564, 388] width 13 height 13
click at [1393, 79] on icon "button" at bounding box center [1387, 77] width 23 height 23
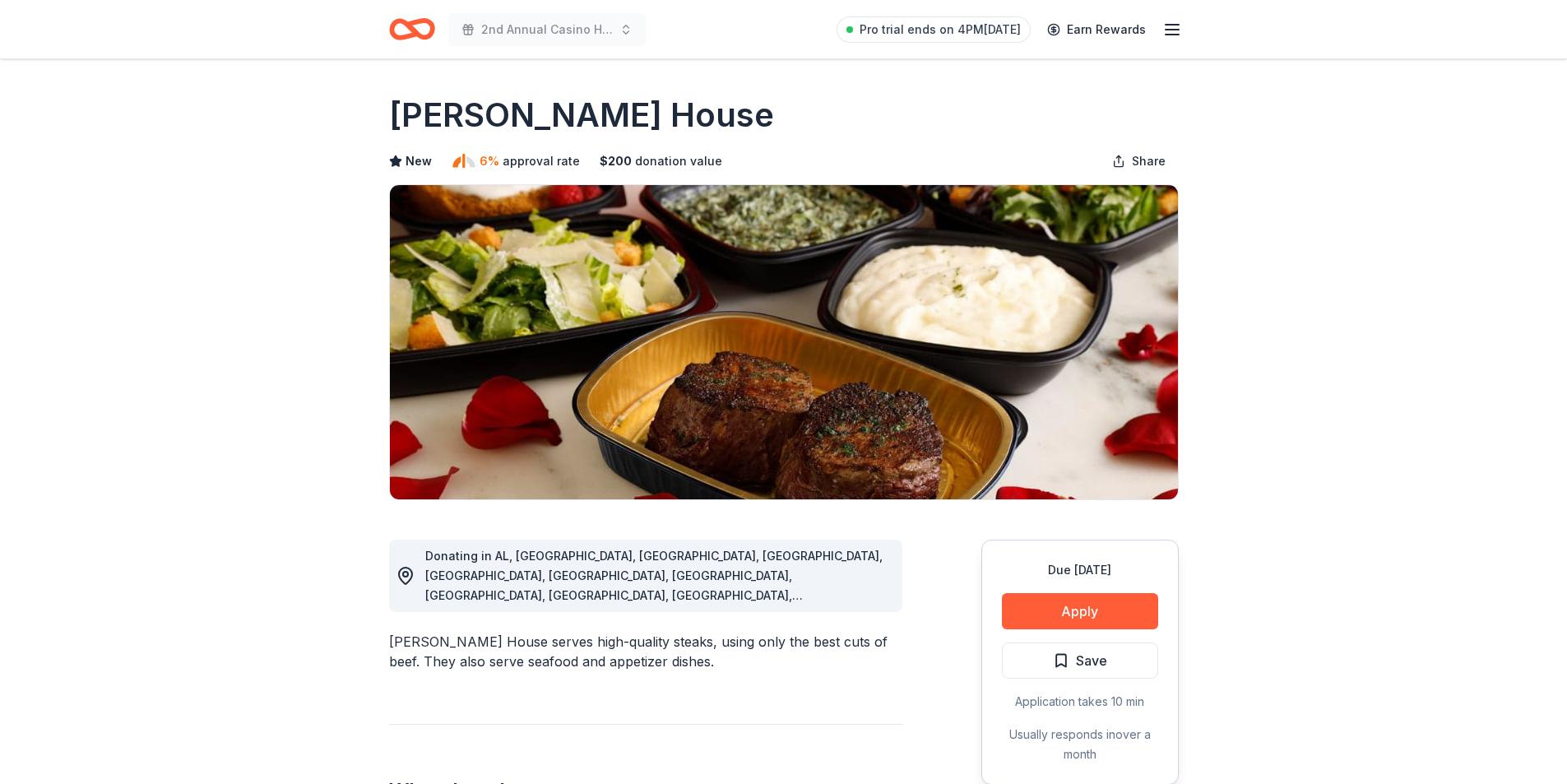
click at [1056, 589] on div "Due [DATE] Apply Save Application takes 10 min Usually responds in over a month" at bounding box center [1080, 662] width 197 height 245
click at [1055, 606] on button "Apply" at bounding box center [1080, 611] width 156 height 37
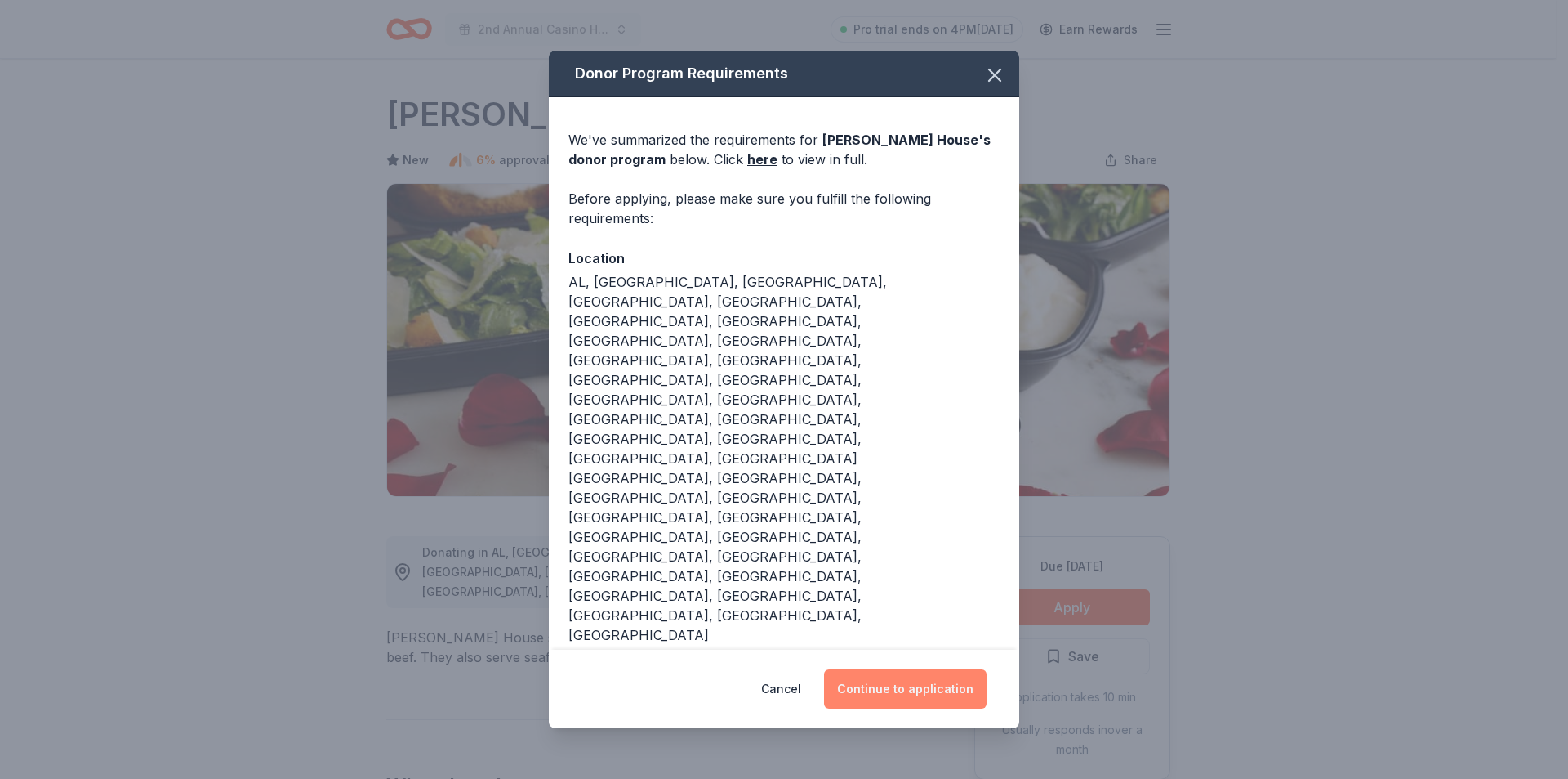
click at [888, 669] on button "Continue to application" at bounding box center [905, 688] width 163 height 39
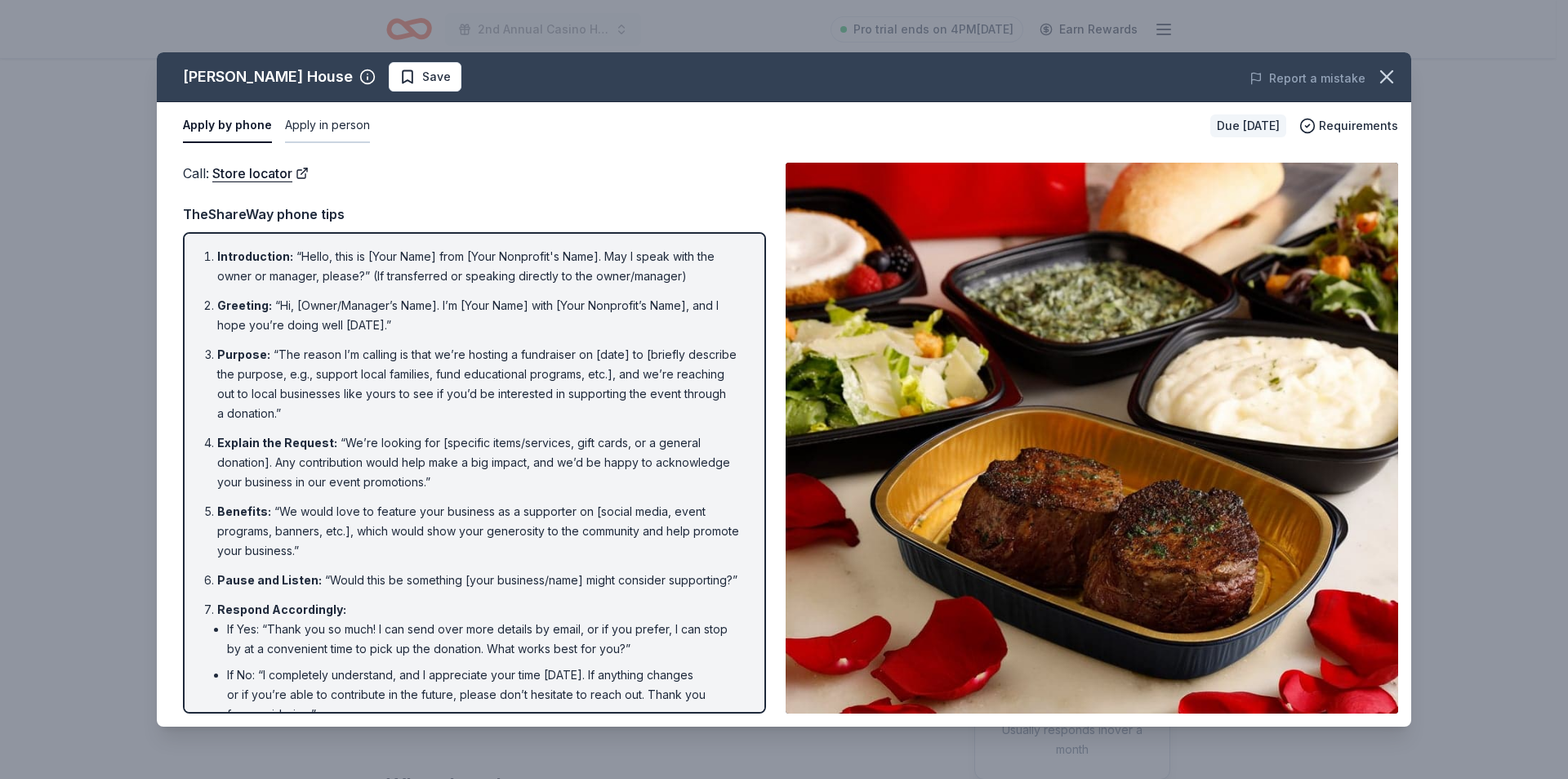
click at [344, 121] on button "Apply in person" at bounding box center [327, 126] width 85 height 35
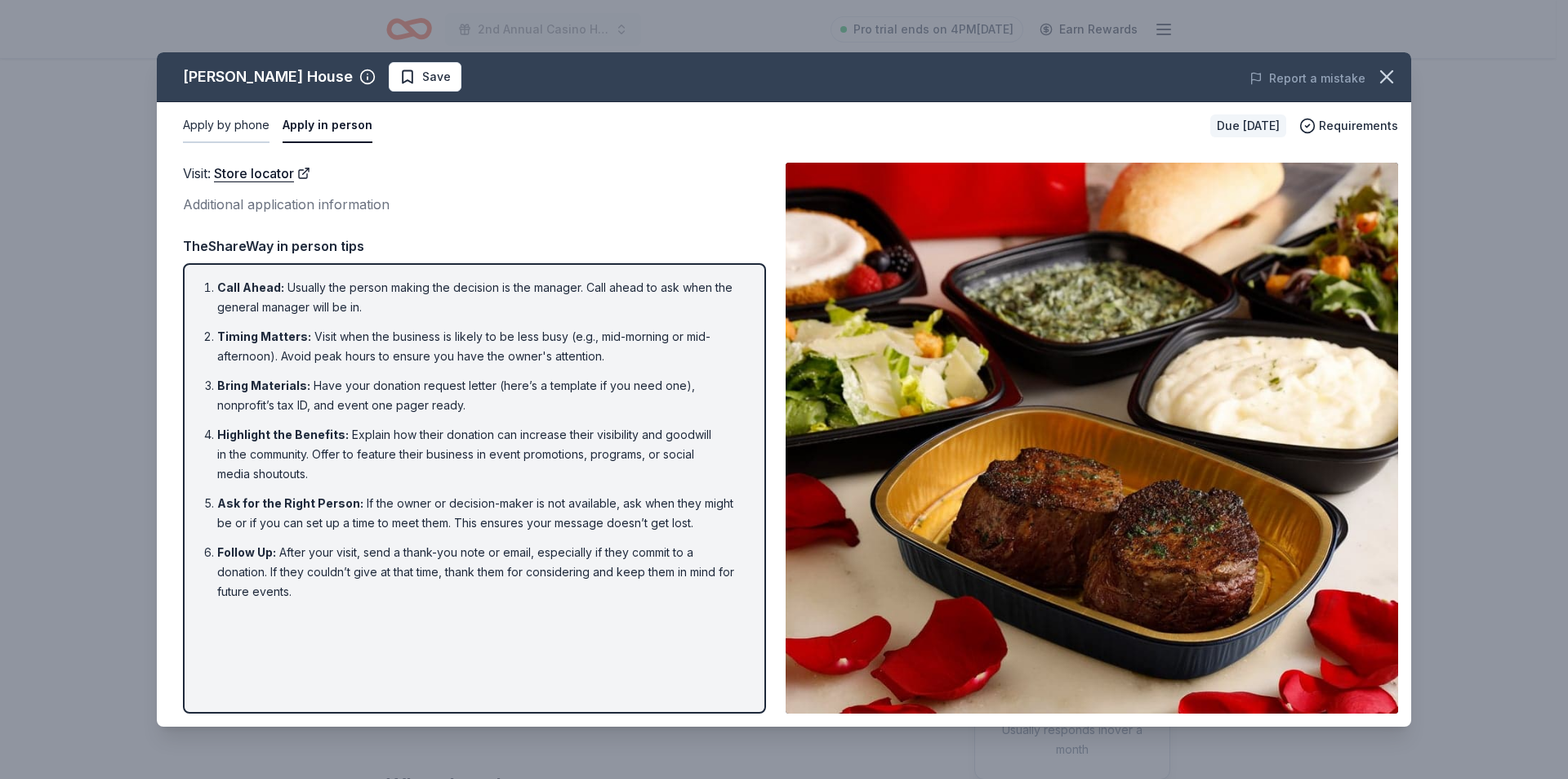
click at [214, 125] on button "Apply by phone" at bounding box center [226, 126] width 87 height 35
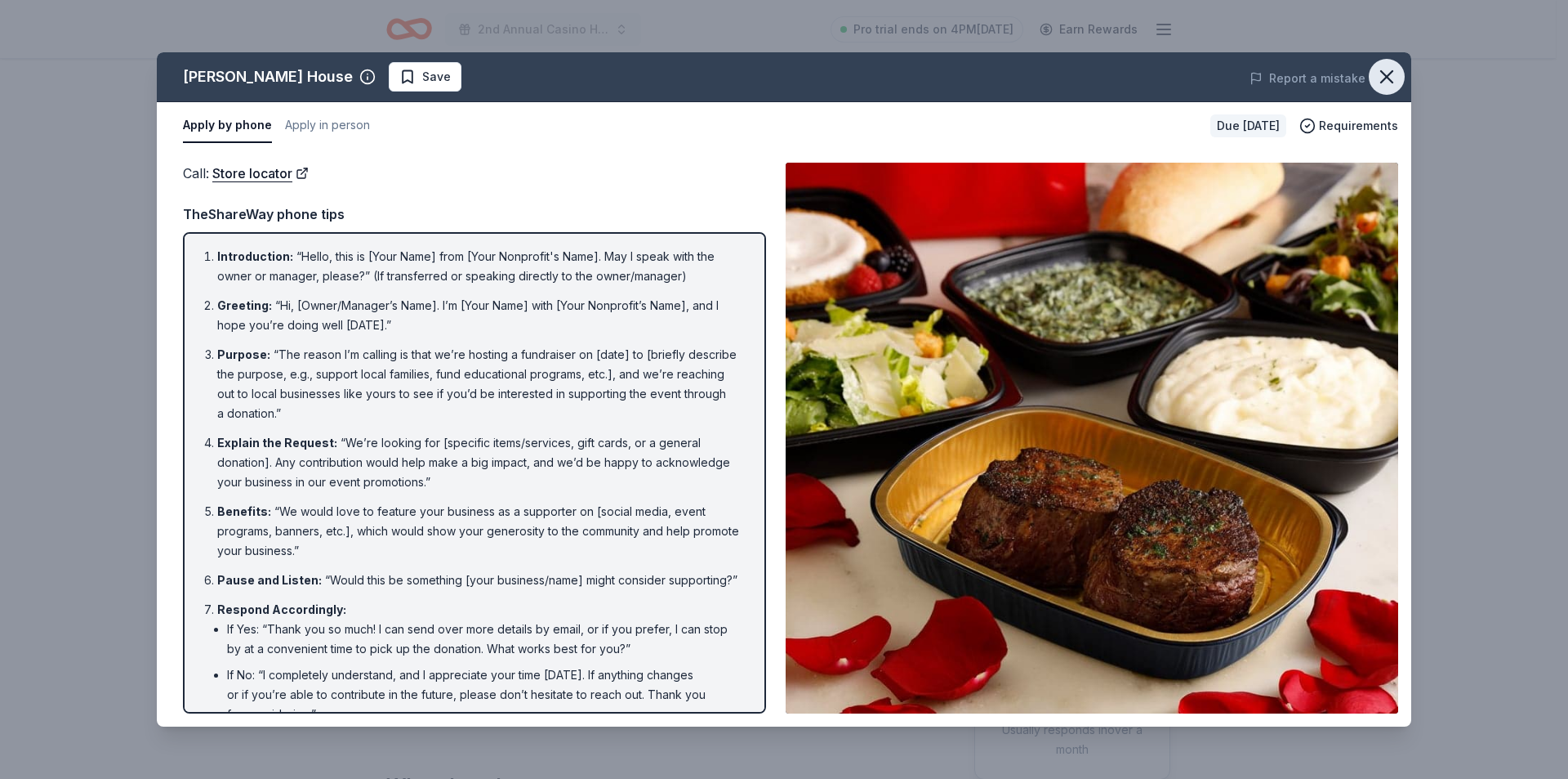
click at [1393, 78] on icon "button" at bounding box center [1387, 77] width 23 height 23
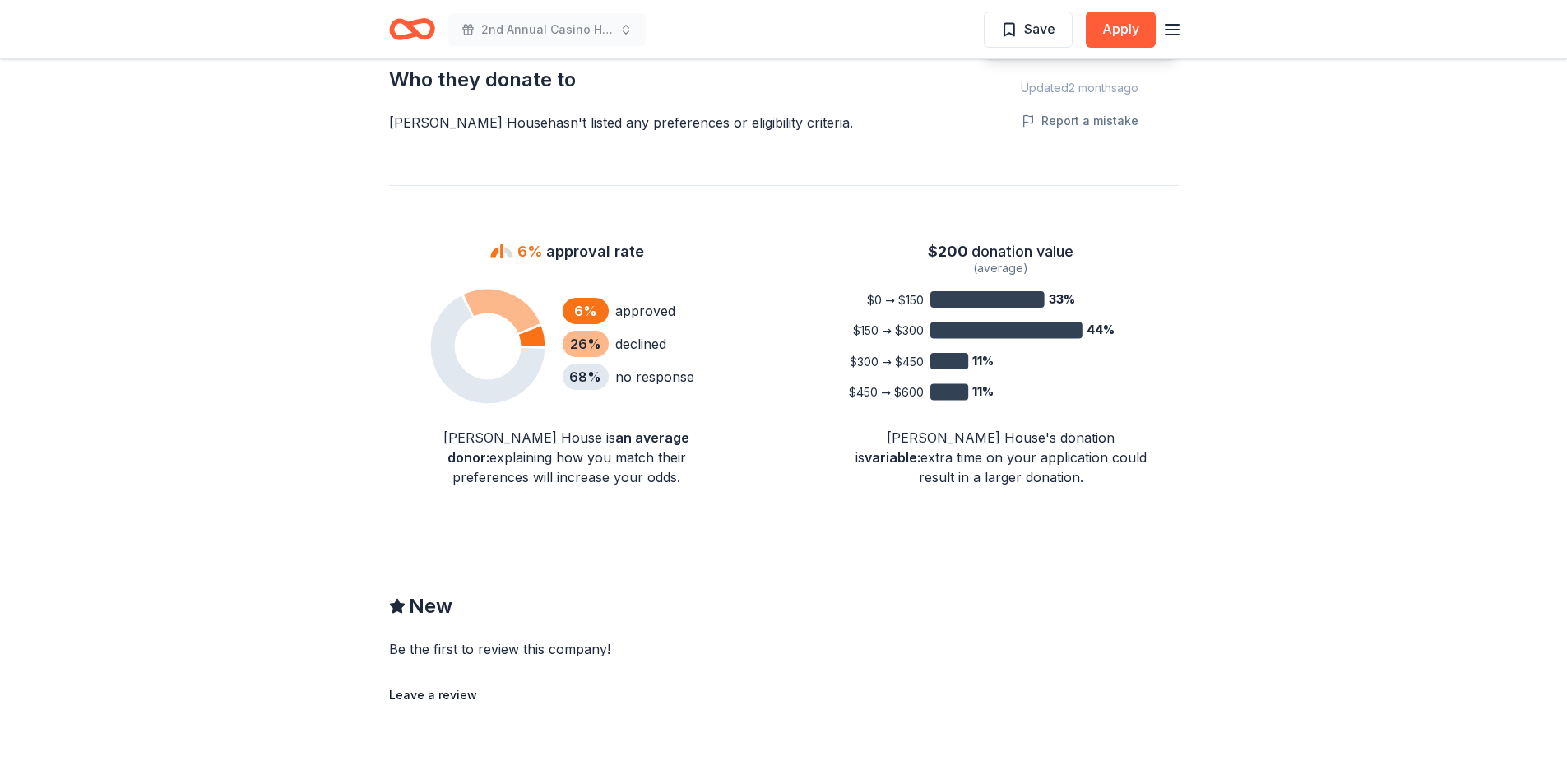
scroll to position [987, 0]
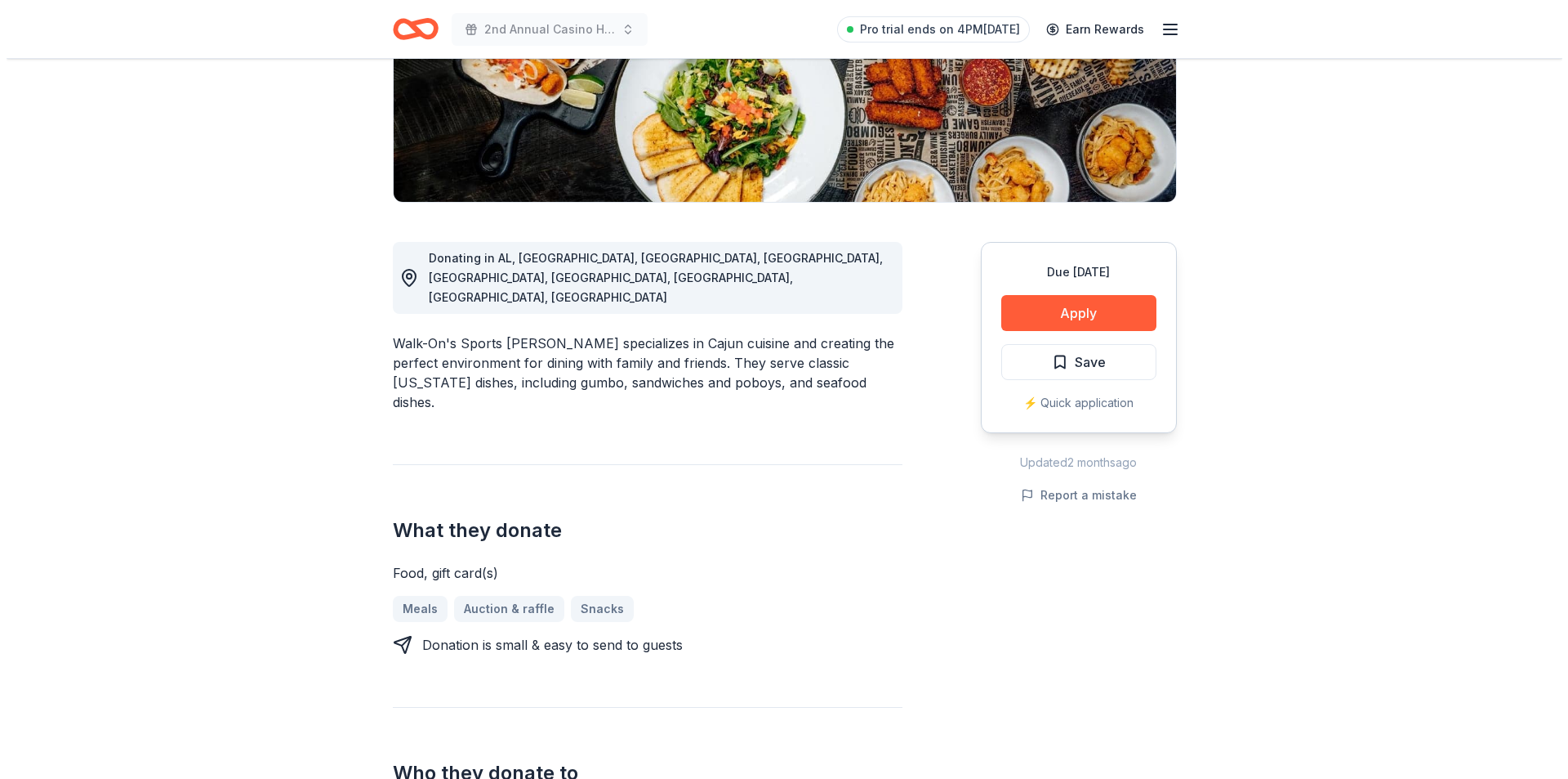
scroll to position [82, 0]
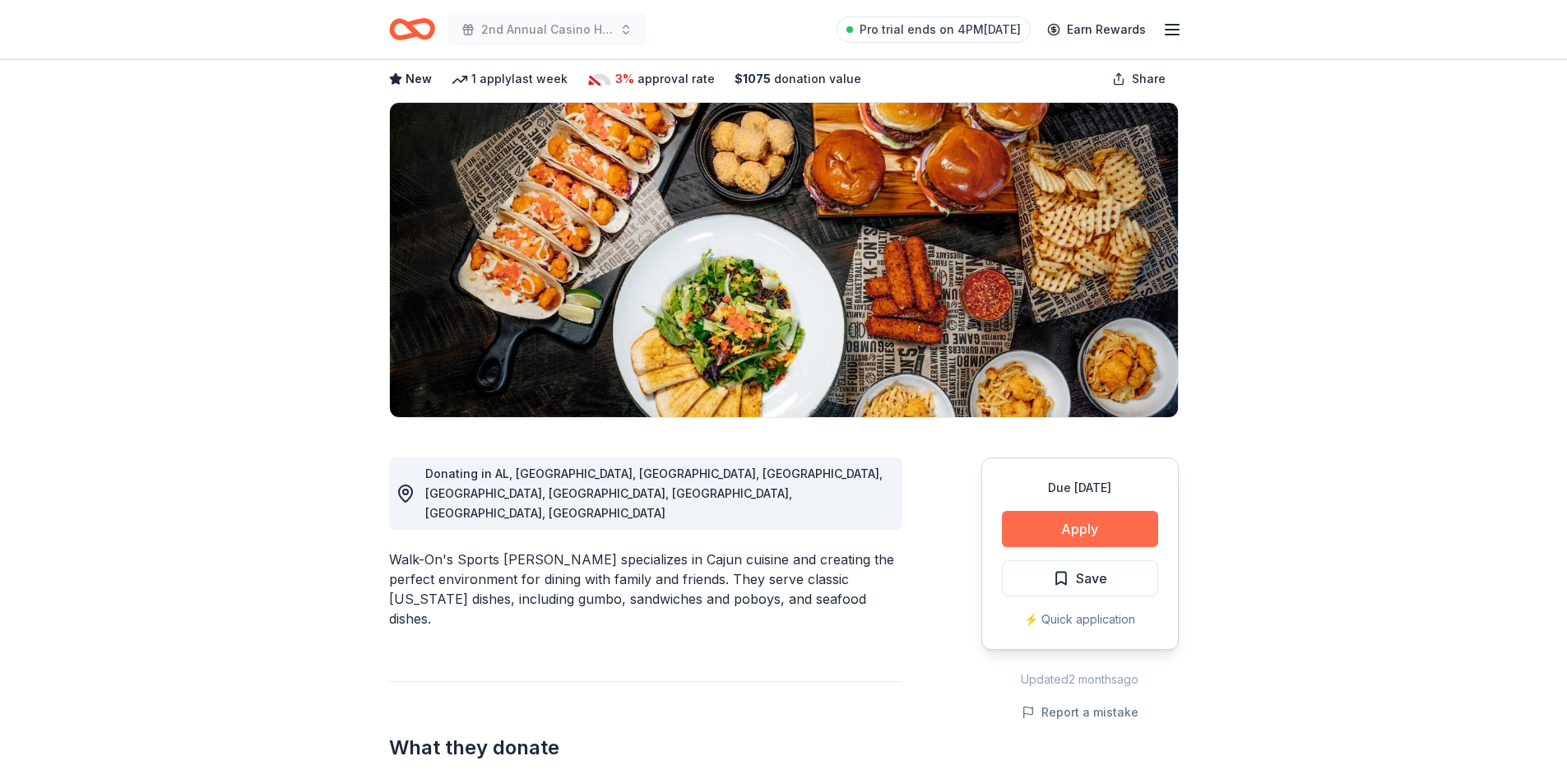
click at [1034, 539] on button "Apply" at bounding box center [1080, 529] width 156 height 37
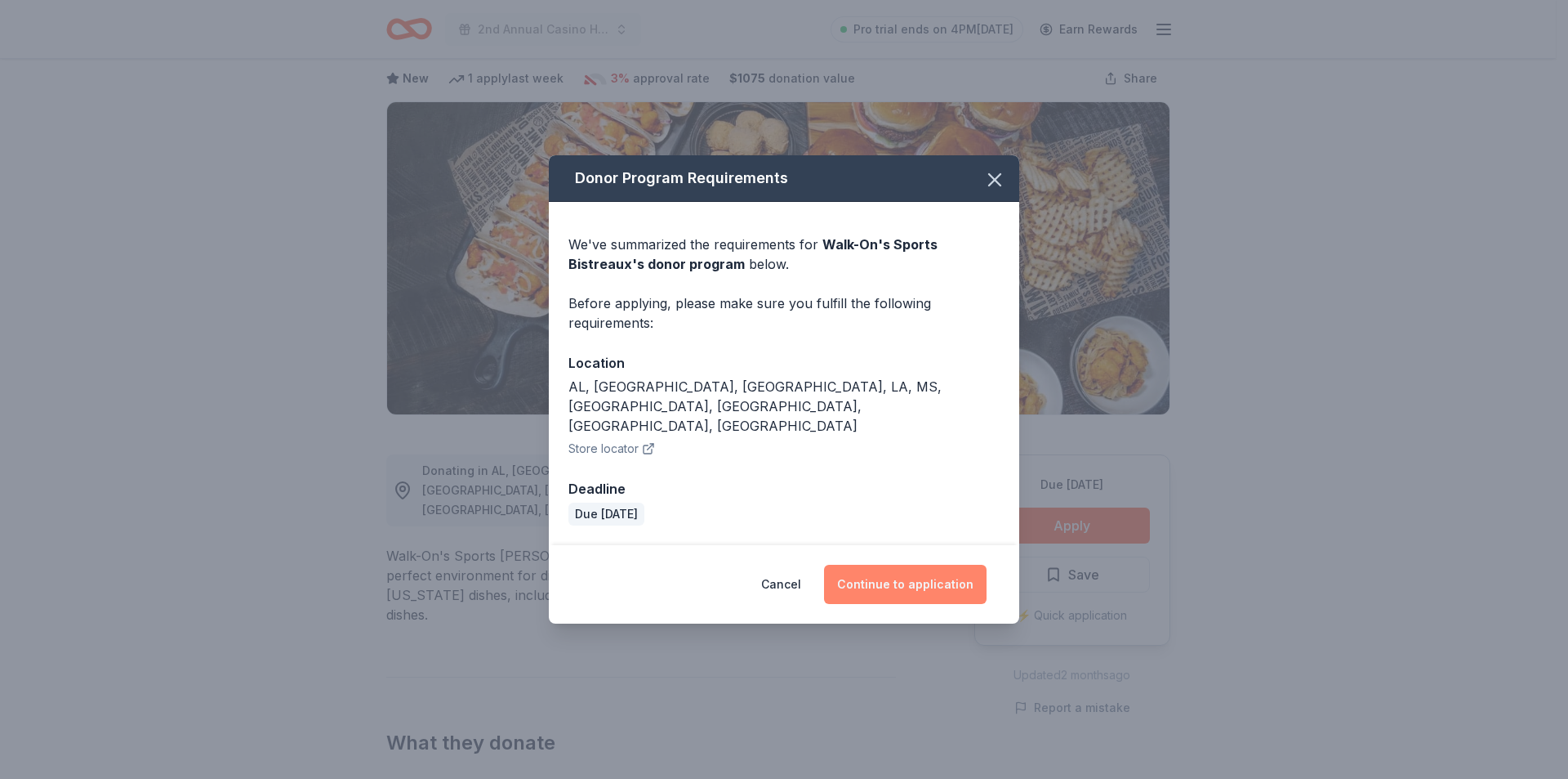
click at [933, 567] on button "Continue to application" at bounding box center [905, 583] width 163 height 39
